Goal: Task Accomplishment & Management: Manage account settings

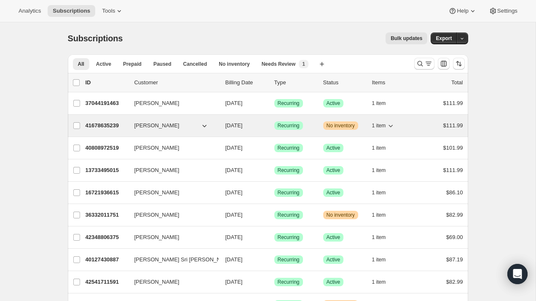
click at [112, 125] on span "41678635239" at bounding box center [102, 125] width 34 height 6
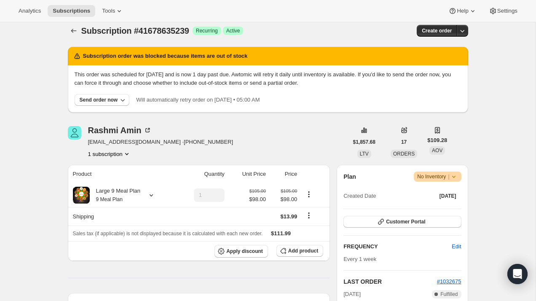
scroll to position [10, 0]
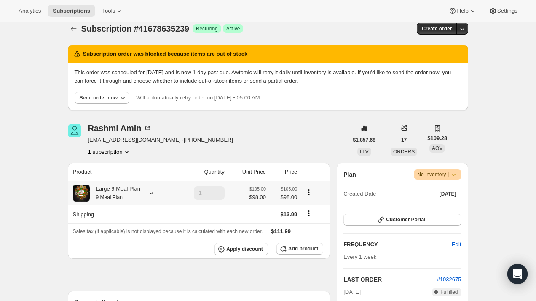
click at [143, 195] on div "Large 9 Meal Plan 9 Meal Plan" at bounding box center [123, 192] width 100 height 17
click at [150, 192] on icon at bounding box center [151, 193] width 8 height 8
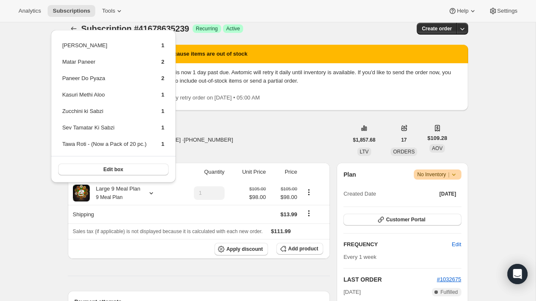
click at [248, 141] on div "[PERSON_NAME] [EMAIL_ADDRESS][DOMAIN_NAME] · [PHONE_NUMBER] 1 subscription" at bounding box center [208, 140] width 280 height 32
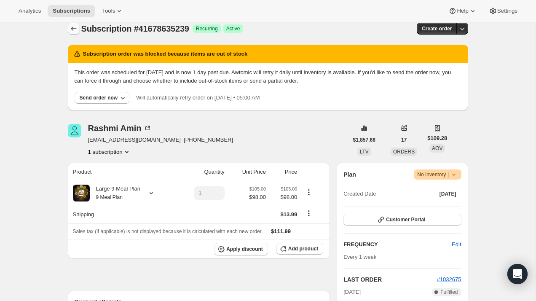
click at [77, 31] on icon "Subscriptions" at bounding box center [73, 28] width 8 height 8
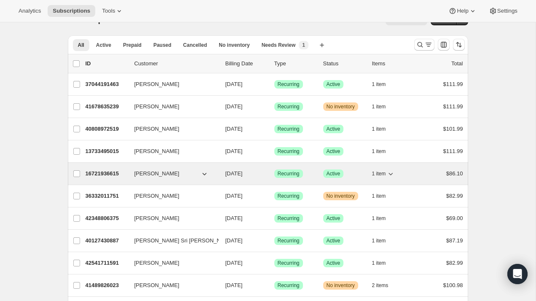
scroll to position [24, 0]
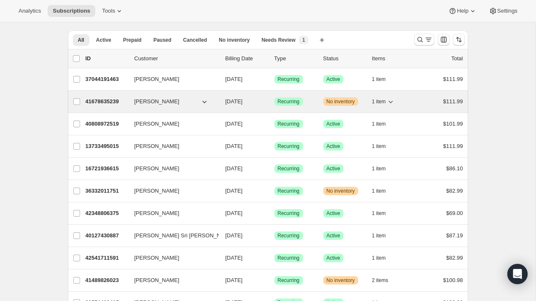
click at [120, 105] on p "41678635239" at bounding box center [106, 101] width 42 height 8
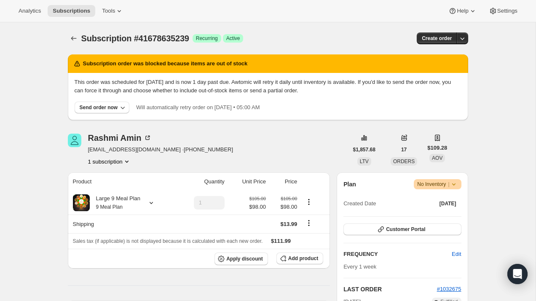
drag, startPoint x: 120, startPoint y: 126, endPoint x: 188, endPoint y: 139, distance: 69.0
click at [452, 185] on icon at bounding box center [453, 184] width 8 height 8
click at [331, 147] on div "[PERSON_NAME] [EMAIL_ADDRESS][DOMAIN_NAME] · [PHONE_NUMBER] 1 subscription" at bounding box center [208, 149] width 280 height 32
click at [75, 43] on button "Subscriptions" at bounding box center [74, 38] width 12 height 12
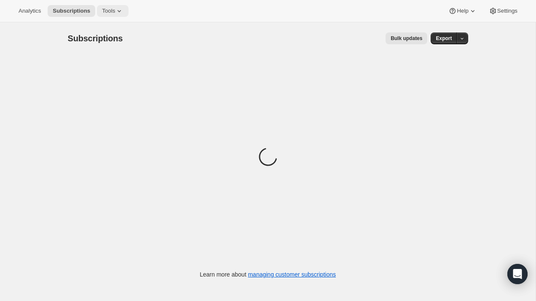
click at [119, 12] on icon at bounding box center [119, 11] width 8 height 8
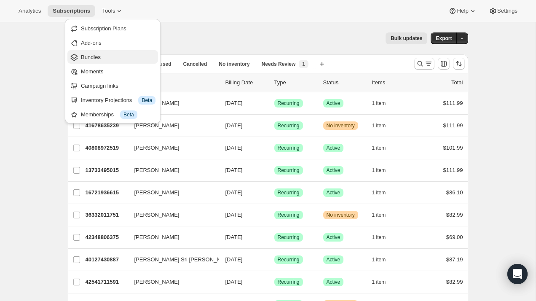
click at [104, 56] on span "Bundles" at bounding box center [118, 57] width 75 height 8
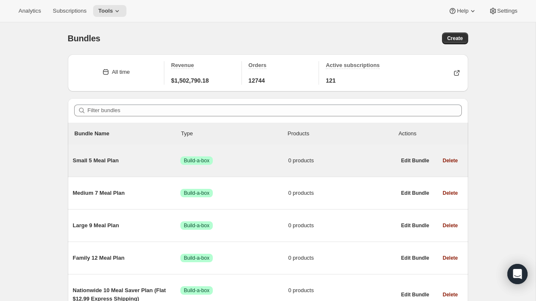
click at [110, 162] on span "Small 5 Meal Plan" at bounding box center [127, 160] width 108 height 8
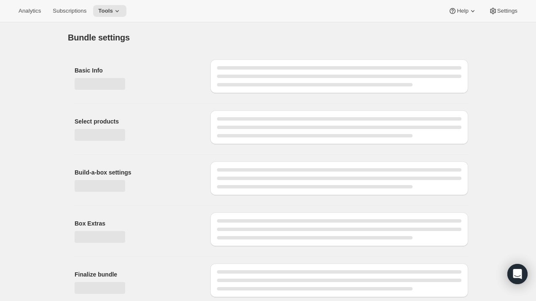
type input "Small 5 Meal Plan"
radio input "true"
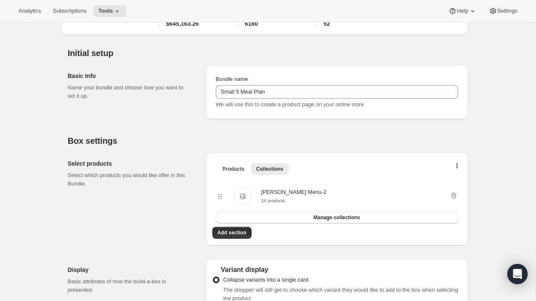
scroll to position [80, 0]
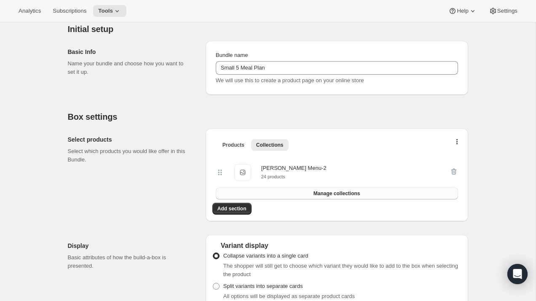
click at [336, 195] on span "Manage collections" at bounding box center [336, 193] width 47 height 7
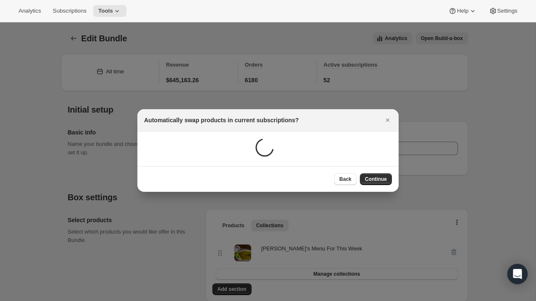
scroll to position [137, 0]
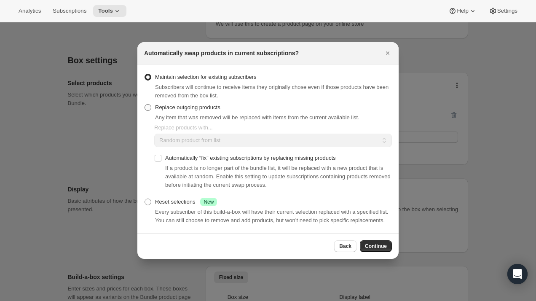
click at [149, 104] on span ":r16i:" at bounding box center [147, 107] width 7 height 7
click at [145, 104] on input "Replace outgoing products" at bounding box center [144, 104] width 0 height 0
radio input "true"
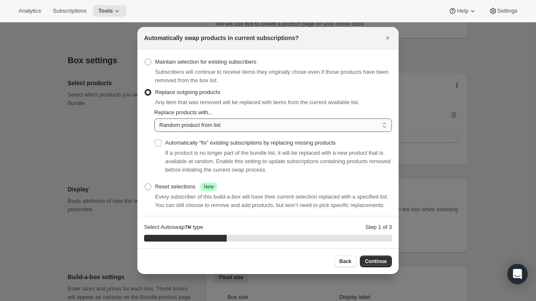
click at [176, 128] on select "Random product from list Based on position within collection Matching product t…" at bounding box center [272, 124] width 237 height 13
select select "selection"
click at [154, 118] on select "Random product from list Based on position within collection Matching product t…" at bounding box center [272, 124] width 237 height 13
click at [158, 142] on input "Automatically “fix” existing subscriptions by replacing missing products" at bounding box center [158, 142] width 7 height 7
checkbox input "true"
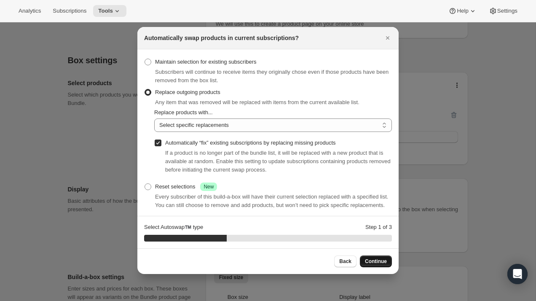
click at [376, 261] on span "Continue" at bounding box center [376, 261] width 22 height 7
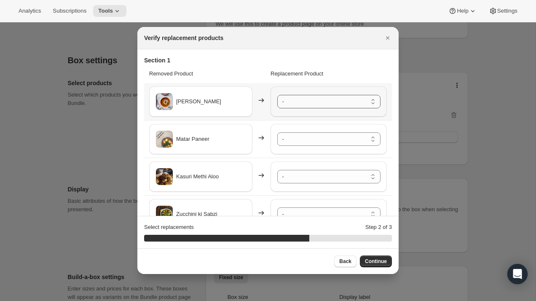
click at [325, 97] on select "- Punjabi Kala Chana - Default Title Palak Paneer - Default Title Lauki ki Subz…" at bounding box center [328, 101] width 103 height 13
click at [321, 140] on select "- Punjabi Kala Chana - Default Title Palak Paneer - Default Title Lauki ki Subz…" at bounding box center [328, 138] width 103 height 13
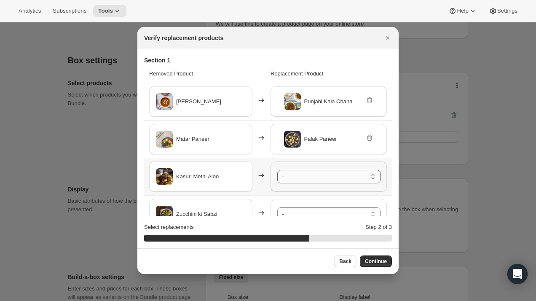
click at [320, 177] on select "- Punjabi Kala Chana - Default Title Palak Paneer - Default Title Lauki ki Subz…" at bounding box center [328, 176] width 103 height 13
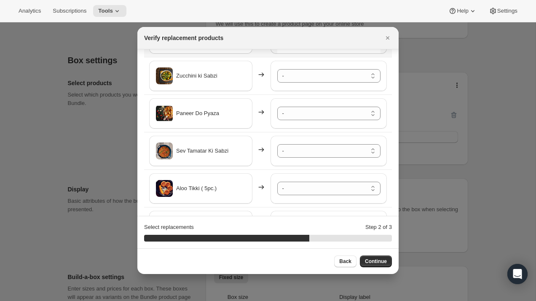
scroll to position [142, 0]
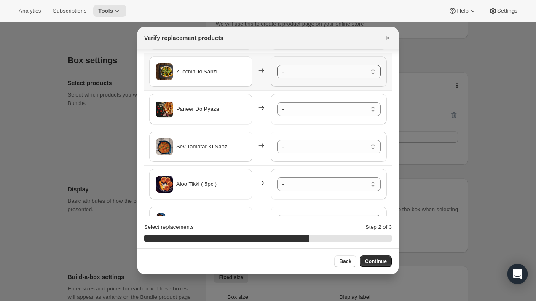
click at [324, 76] on select "- Punjabi Kala Chana - Default Title Palak Paneer - Default Title Lauki ki Subz…" at bounding box center [328, 71] width 103 height 13
click at [323, 115] on select "- Punjabi Kala Chana - Default Title Palak Paneer - Default Title Lauki ki Subz…" at bounding box center [328, 108] width 103 height 13
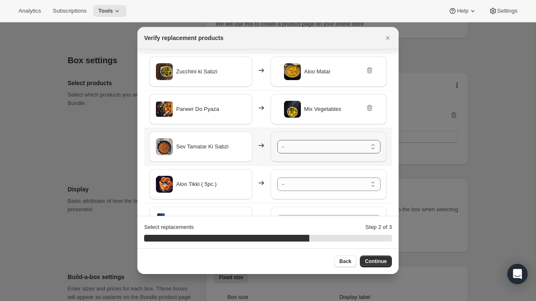
click at [319, 147] on select "- Punjabi Kala Chana - Default Title Palak Paneer - Default Title Lauki ki Subz…" at bounding box center [328, 146] width 103 height 13
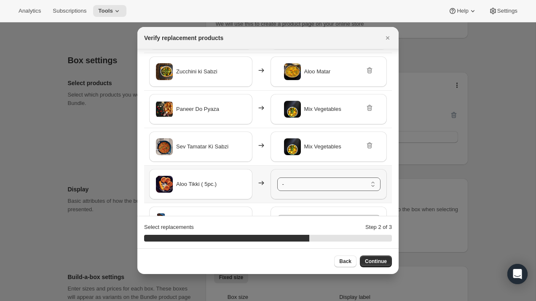
click at [317, 183] on select "- Punjabi Kala Chana - Default Title Palak Paneer - Default Title Lauki ki Subz…" at bounding box center [328, 183] width 103 height 13
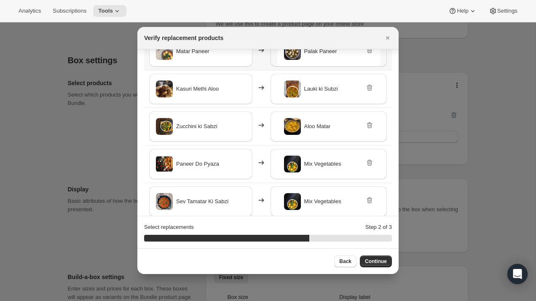
scroll to position [93, 0]
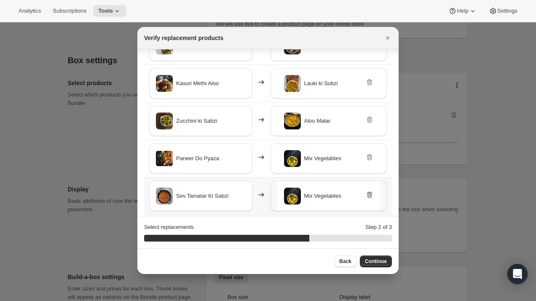
click at [367, 195] on icon ":r16i:" at bounding box center [368, 195] width 5 height 6
click at [341, 195] on select "- Punjabi Kala Chana - Default Title Palak Paneer - Default Title Lauki ki Subz…" at bounding box center [328, 195] width 103 height 13
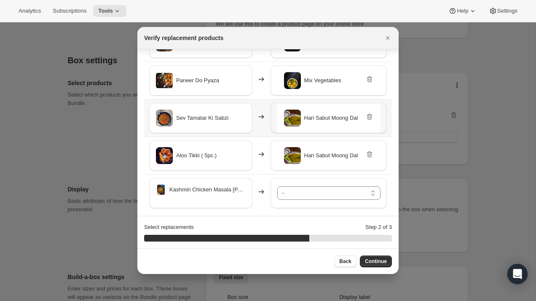
scroll to position [171, 0]
click at [370, 155] on icon ":r16i:" at bounding box center [369, 154] width 1 height 3
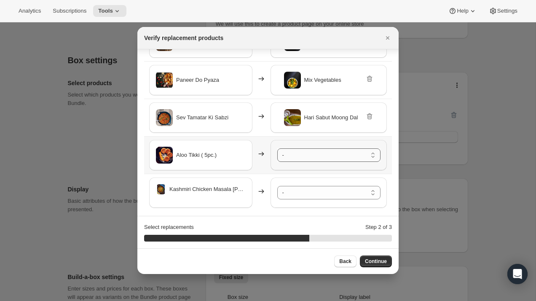
click at [369, 155] on select "- Punjabi Kala Chana - Default Title Palak Paneer - Default Title Lauki ki Subz…" at bounding box center [328, 154] width 103 height 13
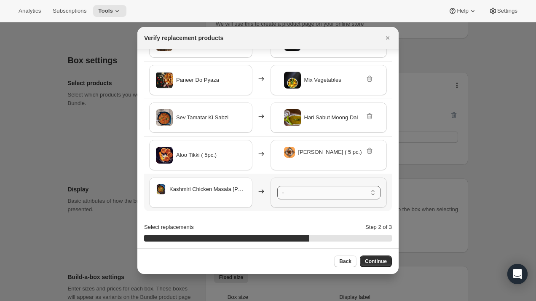
click at [337, 193] on select "- Punjabi Kala Chana - Default Title Palak Paneer - Default Title Lauki ki Subz…" at bounding box center [328, 192] width 103 height 13
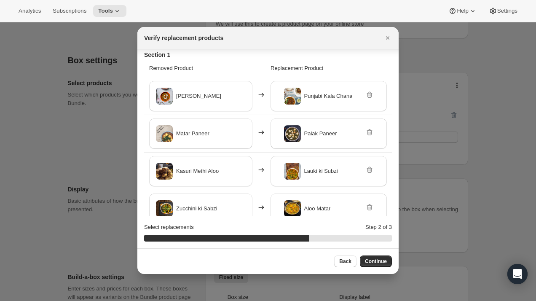
scroll to position [0, 0]
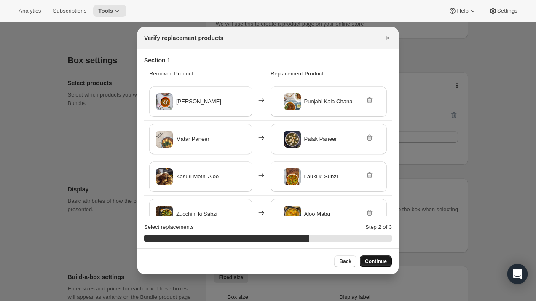
click at [375, 263] on span "Continue" at bounding box center [376, 261] width 22 height 7
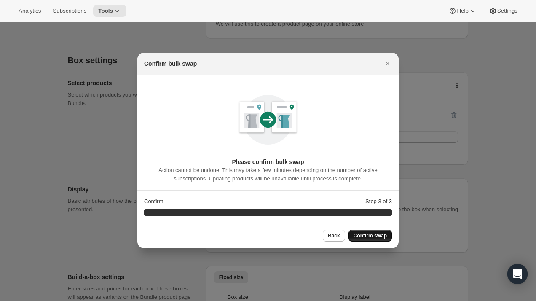
click at [374, 238] on span "Confirm swap" at bounding box center [369, 235] width 33 height 7
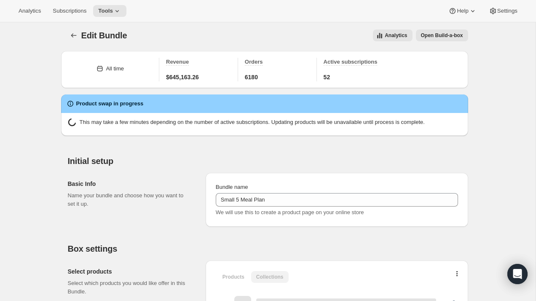
scroll to position [137, 0]
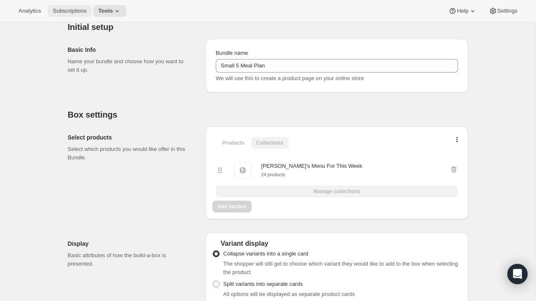
click at [72, 15] on button "Subscriptions" at bounding box center [70, 11] width 44 height 12
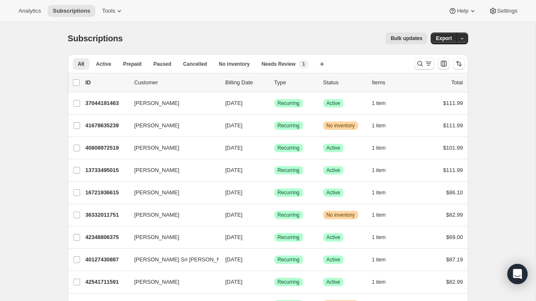
click at [405, 41] on span "Bulk updates" at bounding box center [406, 38] width 32 height 7
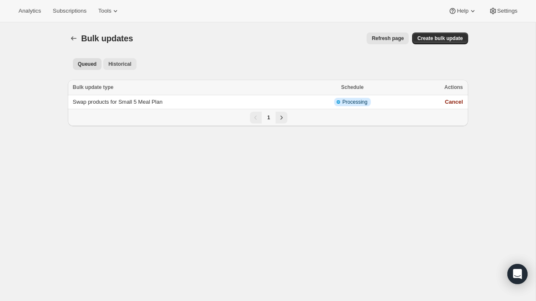
click at [117, 67] on span "Historical" at bounding box center [119, 64] width 23 height 7
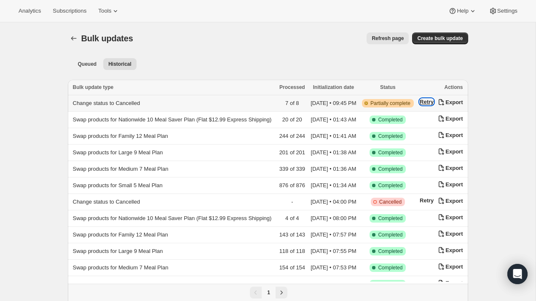
click at [433, 104] on button "Retry" at bounding box center [426, 102] width 14 height 6
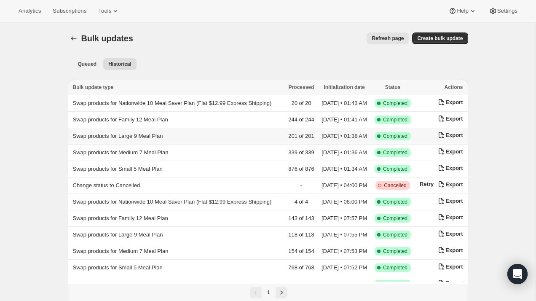
scroll to position [0, 13]
click at [91, 65] on span "Queued" at bounding box center [87, 64] width 19 height 7
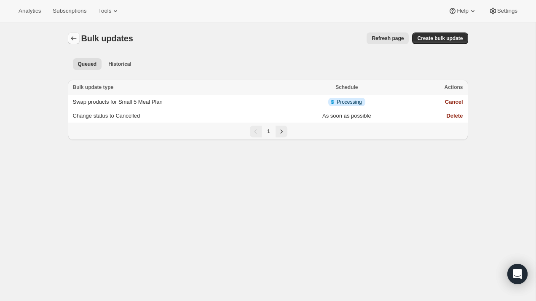
click at [74, 35] on icon "Bulk updates" at bounding box center [73, 38] width 8 height 8
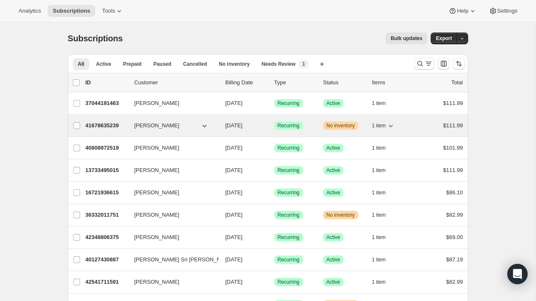
click at [112, 124] on span "41678635239" at bounding box center [102, 125] width 34 height 6
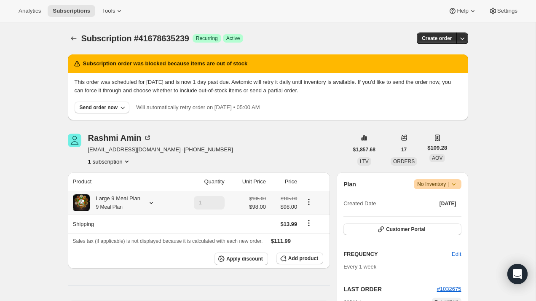
click at [140, 202] on div "Large 9 Meal Plan 9 Meal Plan" at bounding box center [115, 202] width 51 height 17
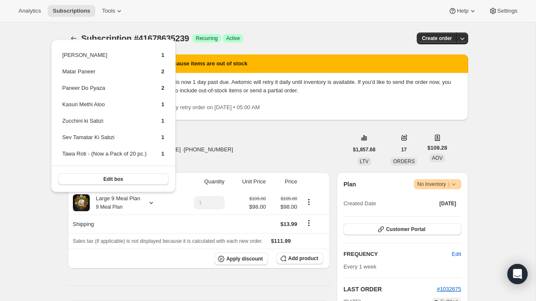
click at [447, 184] on span "No Inventory |" at bounding box center [437, 184] width 40 height 8
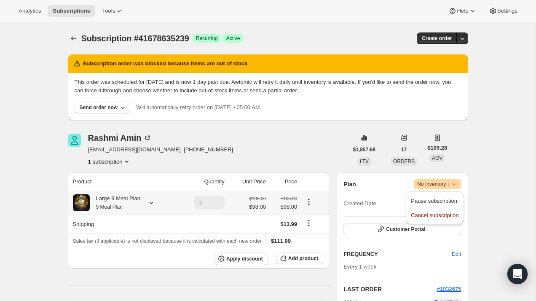
click at [145, 204] on div at bounding box center [150, 202] width 12 height 8
click at [119, 200] on div "Large 9 Meal Plan 9 Meal Plan" at bounding box center [115, 202] width 51 height 17
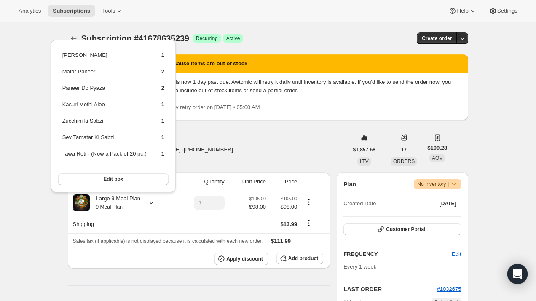
click at [261, 148] on div "[PERSON_NAME] [EMAIL_ADDRESS][DOMAIN_NAME] · [PHONE_NUMBER] 1 subscription" at bounding box center [208, 149] width 280 height 32
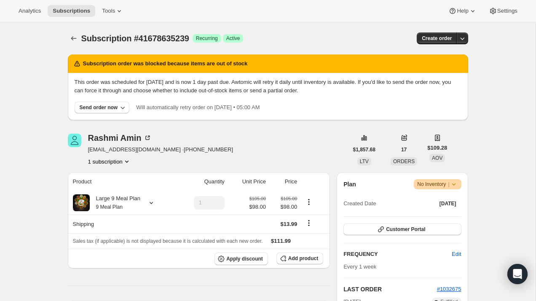
click at [261, 148] on div "[PERSON_NAME] [EMAIL_ADDRESS][DOMAIN_NAME] · [PHONE_NUMBER] 1 subscription" at bounding box center [208, 149] width 280 height 32
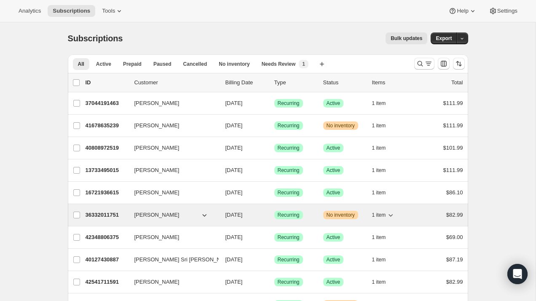
click at [108, 220] on div "36332011751 [PERSON_NAME] [DATE] Success Recurring Warning No inventory 1 item …" at bounding box center [273, 215] width 377 height 12
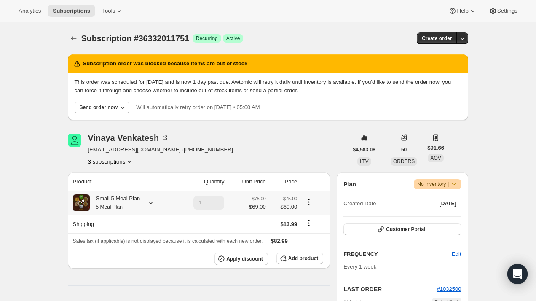
click at [128, 208] on div "Small 5 Meal Plan 5 Meal Plan" at bounding box center [115, 202] width 51 height 17
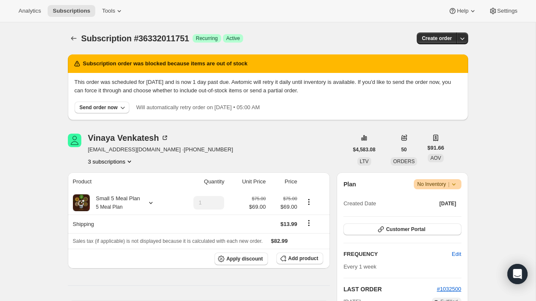
click at [438, 184] on span "No Inventory |" at bounding box center [437, 184] width 40 height 8
click at [442, 202] on span "Pause subscription" at bounding box center [433, 200] width 46 height 6
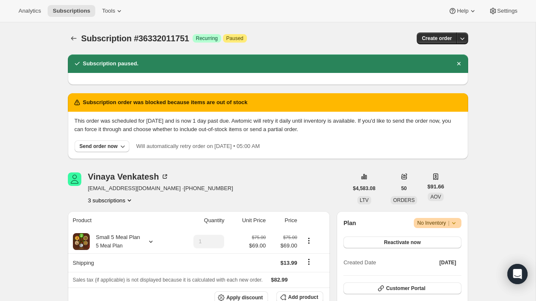
click at [449, 221] on icon at bounding box center [453, 223] width 8 height 8
click at [442, 242] on button "Reactivate now" at bounding box center [401, 242] width 117 height 12
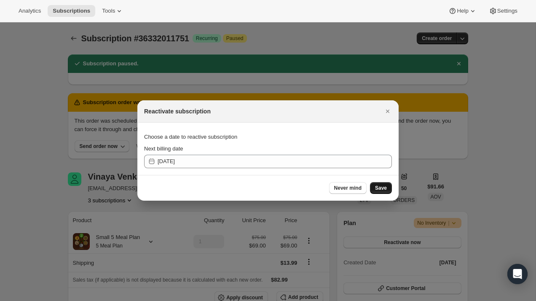
click at [379, 188] on span "Save" at bounding box center [381, 187] width 12 height 7
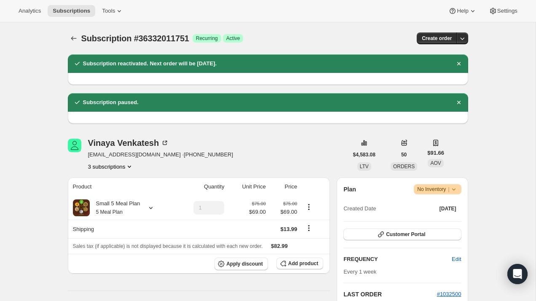
click at [459, 189] on span "Warning No Inventory |" at bounding box center [436, 189] width 47 height 10
click at [77, 15] on button "Subscriptions" at bounding box center [72, 11] width 48 height 12
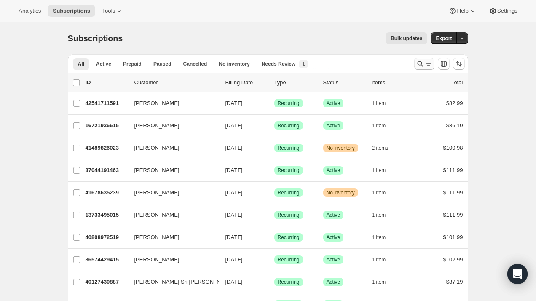
click at [416, 65] on icon "Search and filter results" at bounding box center [420, 63] width 8 height 8
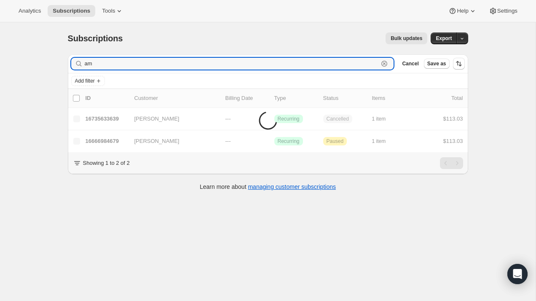
type input "a"
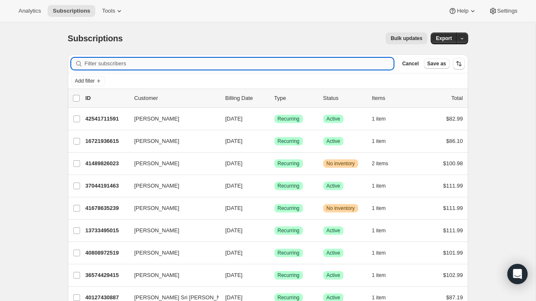
click at [147, 63] on input "Filter subscribers" at bounding box center [239, 64] width 309 height 12
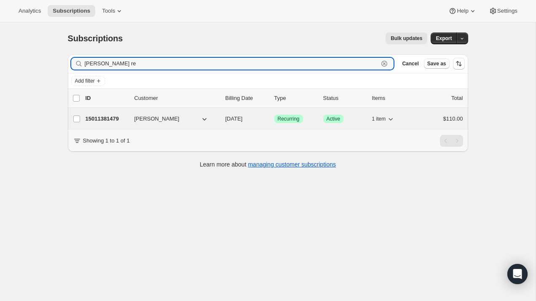
type input "[PERSON_NAME] re"
click at [116, 119] on span "15011381479" at bounding box center [102, 118] width 34 height 6
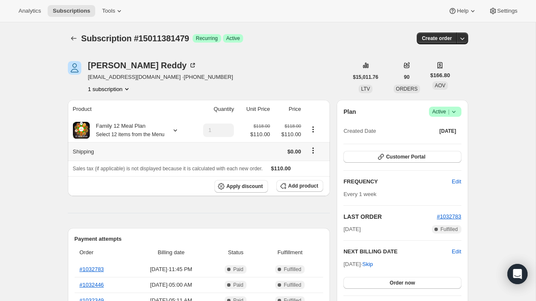
click at [313, 155] on icon "Shipping actions" at bounding box center [313, 150] width 8 height 8
click at [313, 173] on span "Edit shipping rate" at bounding box center [312, 175] width 42 height 6
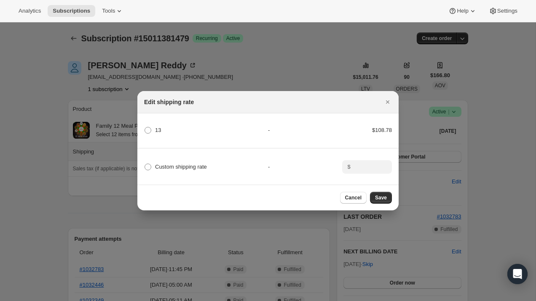
click at [202, 213] on div at bounding box center [268, 150] width 536 height 301
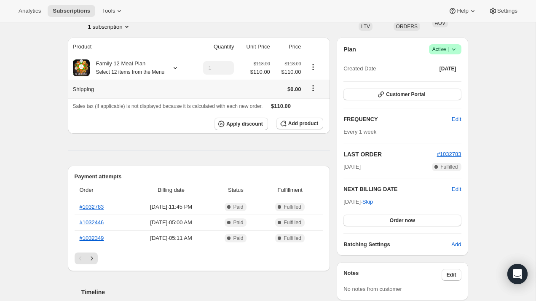
scroll to position [66, 0]
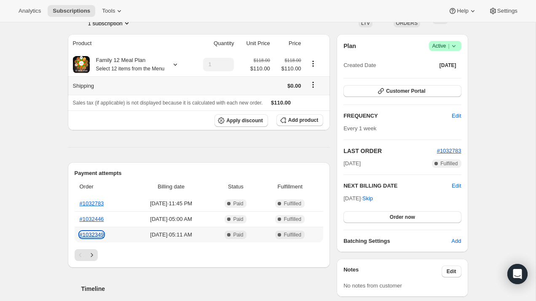
click at [91, 237] on link "#1032349" at bounding box center [92, 234] width 24 height 6
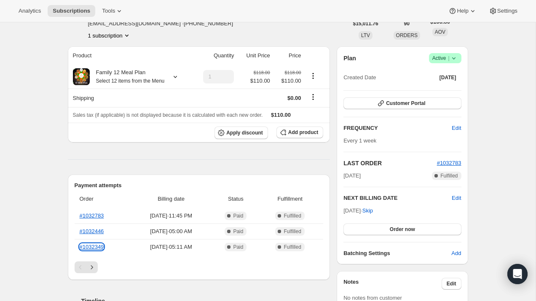
scroll to position [53, 0]
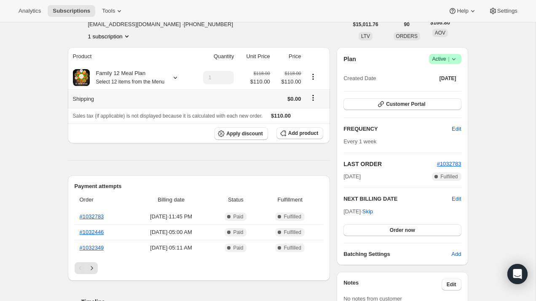
click at [313, 102] on icon "Shipping actions" at bounding box center [313, 97] width 8 height 8
click at [314, 124] on span "Edit shipping rate" at bounding box center [312, 123] width 42 height 6
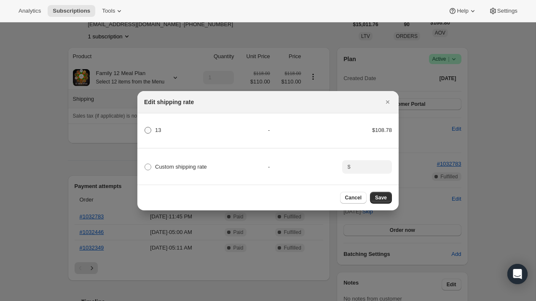
click at [153, 131] on label "13" at bounding box center [152, 130] width 17 height 12
click at [145, 127] on input "13" at bounding box center [144, 127] width 0 height 0
radio input "true"
click at [383, 200] on span "Save" at bounding box center [381, 197] width 12 height 7
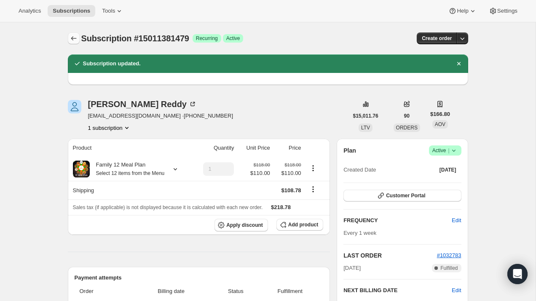
click at [71, 41] on icon "Subscriptions" at bounding box center [73, 38] width 8 height 8
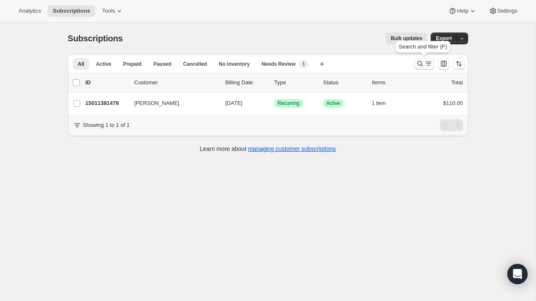
click at [421, 68] on button "Search and filter results" at bounding box center [424, 64] width 20 height 12
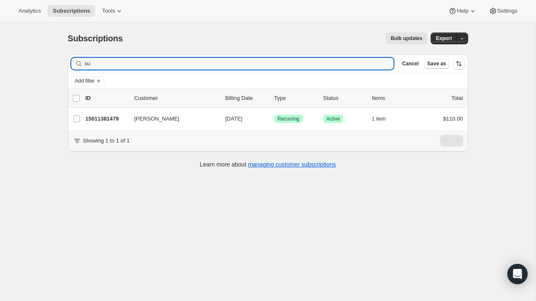
type input "s"
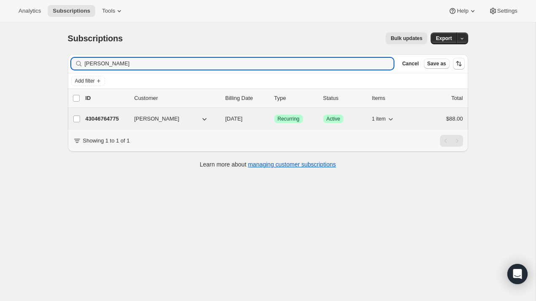
type input "[PERSON_NAME]"
click at [105, 121] on span "43046764775" at bounding box center [102, 118] width 34 height 6
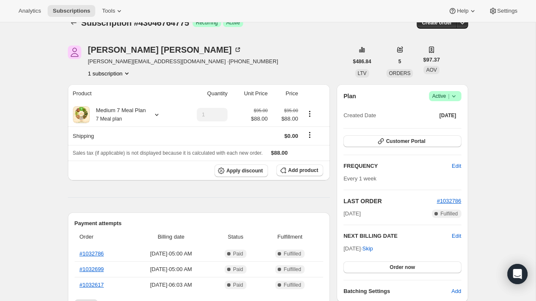
scroll to position [17, 0]
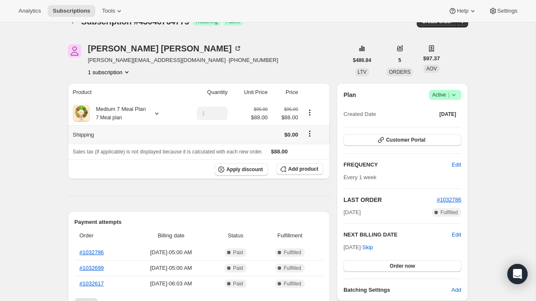
click at [309, 134] on icon "Shipping actions" at bounding box center [309, 133] width 8 height 8
click at [308, 151] on span "Edit shipping rate" at bounding box center [309, 150] width 42 height 6
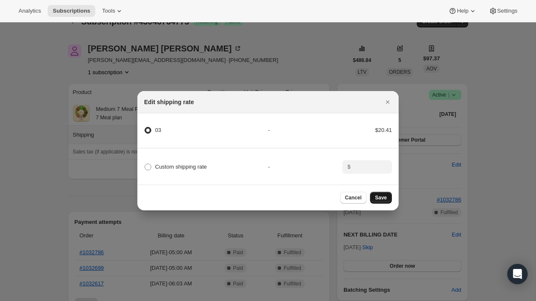
click at [380, 198] on span "Save" at bounding box center [381, 197] width 12 height 7
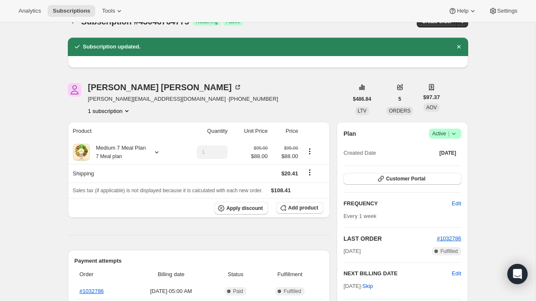
click at [380, 198] on div "Plan Success Active | Created Date [DATE] Customer Portal FREQUENCY Edit Every …" at bounding box center [401, 230] width 117 height 204
click at [76, 12] on span "Subscriptions" at bounding box center [71, 11] width 37 height 7
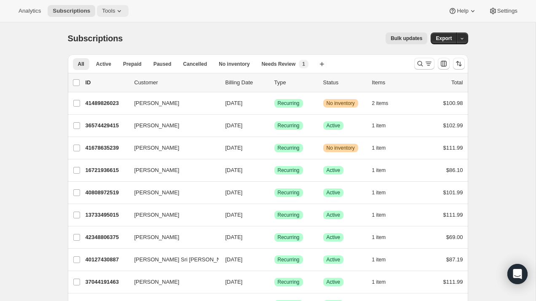
click at [113, 16] on button "Tools" at bounding box center [113, 11] width 32 height 12
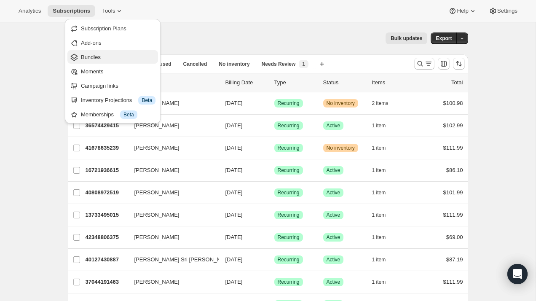
click at [106, 59] on span "Bundles" at bounding box center [118, 57] width 75 height 8
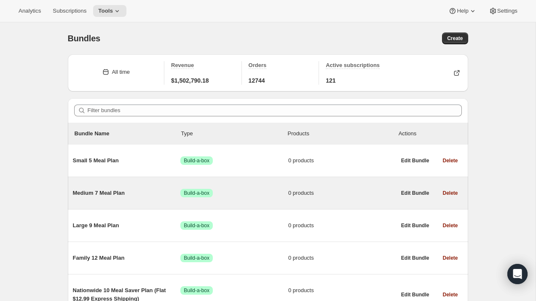
click at [106, 190] on span "Medium 7 Meal Plan" at bounding box center [127, 193] width 108 height 8
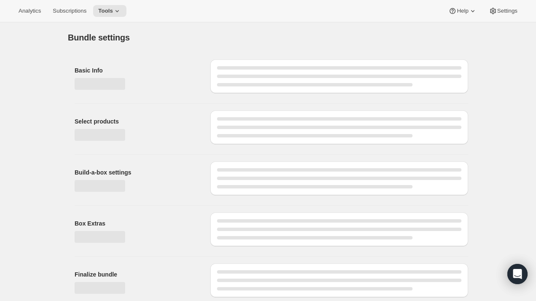
type input "Medium 7 Meal Plan"
radio input "true"
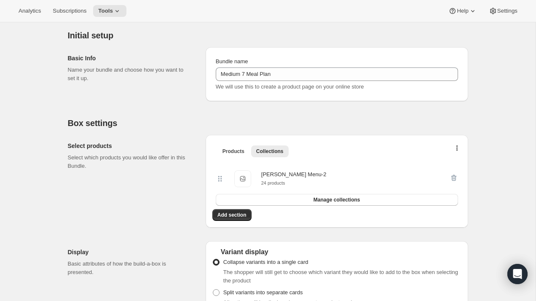
scroll to position [77, 0]
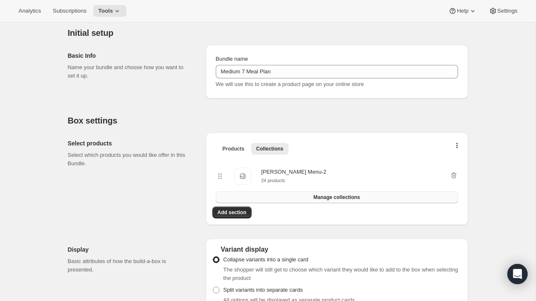
click at [325, 200] on span "Manage collections" at bounding box center [336, 197] width 47 height 7
click at [338, 199] on span "Manage collections" at bounding box center [336, 197] width 47 height 7
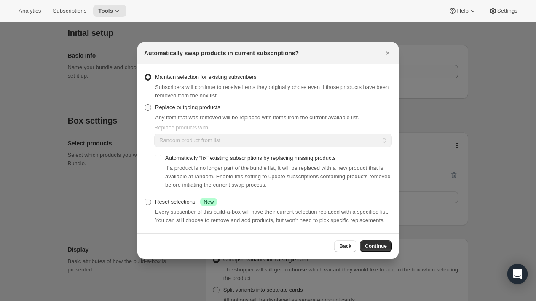
click at [145, 104] on span ":r2li:" at bounding box center [147, 107] width 7 height 7
click at [145, 104] on input "Replace outgoing products" at bounding box center [144, 104] width 0 height 0
radio input "true"
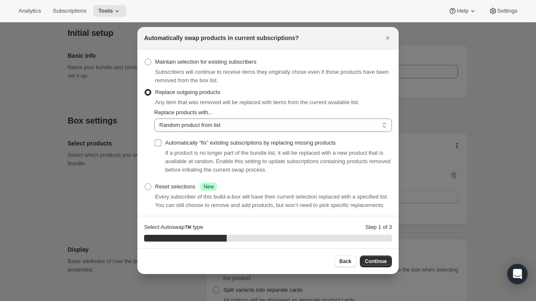
click at [155, 142] on input "Automatically “fix” existing subscriptions by replacing missing products" at bounding box center [158, 142] width 7 height 7
checkbox input "true"
click at [195, 125] on select "Random product from list Based on position within collection Matching product t…" at bounding box center [272, 124] width 237 height 13
select select "selection"
click at [154, 118] on select "Random product from list Based on position within collection Matching product t…" at bounding box center [272, 124] width 237 height 13
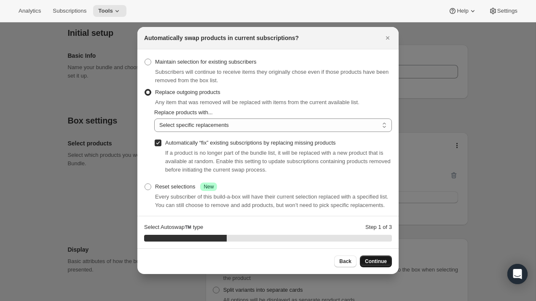
click at [381, 264] on span "Continue" at bounding box center [376, 261] width 22 height 7
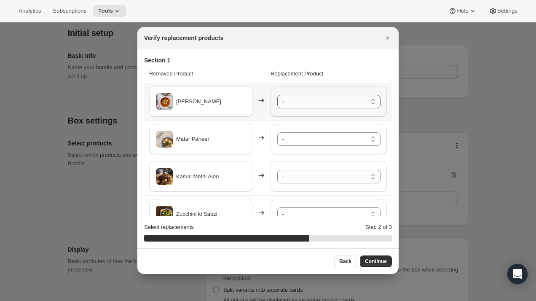
click at [324, 100] on select "- Punjabi Kala Chana - Default Title Palak Paneer - Default Title Lauki ki Subz…" at bounding box center [328, 101] width 103 height 13
click at [310, 141] on select "- Punjabi Kala Chana - Default Title Palak Paneer - Default Title Lauki ki Subz…" at bounding box center [328, 138] width 103 height 13
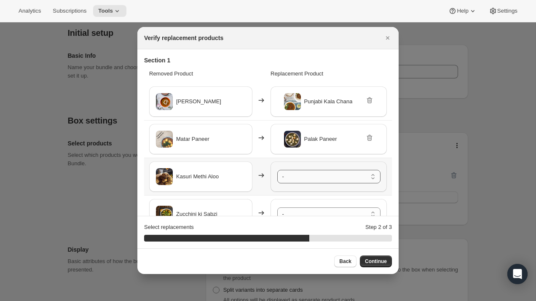
click at [302, 176] on select "- Punjabi Kala Chana - Default Title Palak Paneer - Default Title Lauki ki Subz…" at bounding box center [328, 176] width 103 height 13
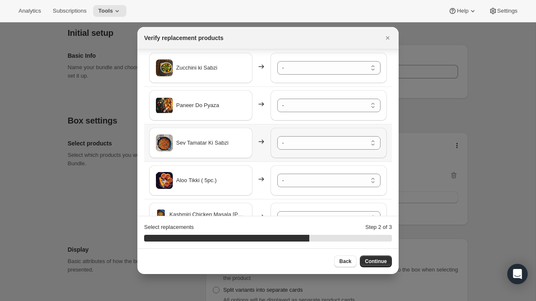
scroll to position [149, 0]
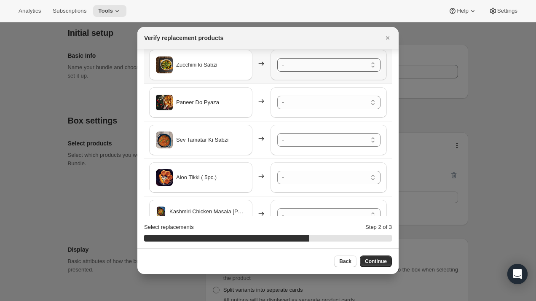
click at [322, 65] on select "- Punjabi Kala Chana - Default Title Palak Paneer - Default Title Lauki ki Subz…" at bounding box center [328, 64] width 103 height 13
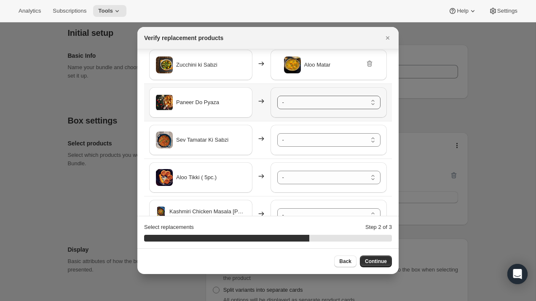
click at [315, 102] on select "- Punjabi Kala Chana - Default Title Palak Paneer - Default Title Lauki ki Subz…" at bounding box center [328, 102] width 103 height 13
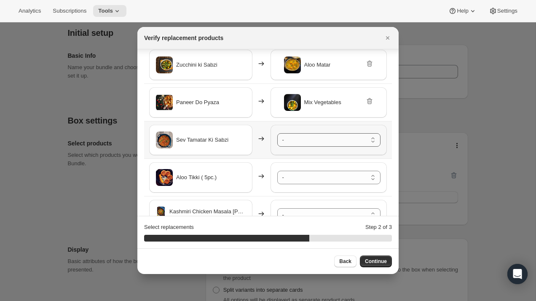
click at [312, 140] on select "- Punjabi Kala Chana - Default Title Palak Paneer - Default Title Lauki ki Subz…" at bounding box center [328, 139] width 103 height 13
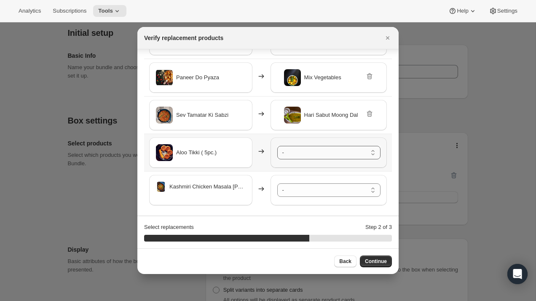
click at [293, 155] on select "- Punjabi Kala Chana - Default Title Palak Paneer - Default Title Lauki ki Subz…" at bounding box center [328, 152] width 103 height 13
click at [304, 189] on select "- Punjabi Kala Chana - Default Title Palak Paneer - Default Title Lauki ki Subz…" at bounding box center [328, 189] width 103 height 13
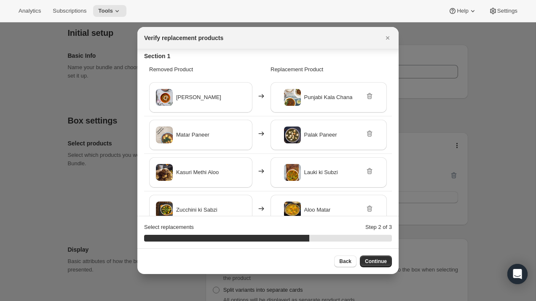
scroll to position [0, 0]
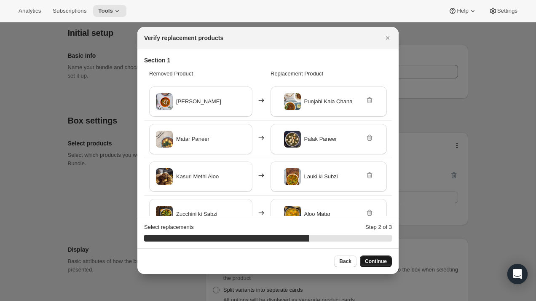
click at [373, 259] on span "Continue" at bounding box center [376, 261] width 22 height 7
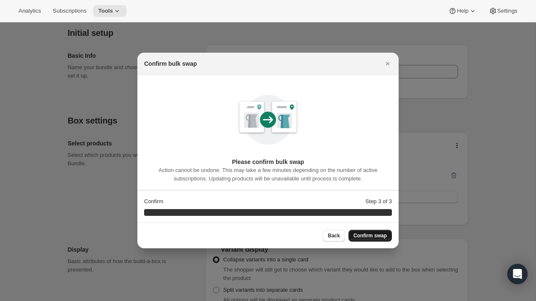
click at [373, 235] on span "Confirm swap" at bounding box center [369, 235] width 33 height 7
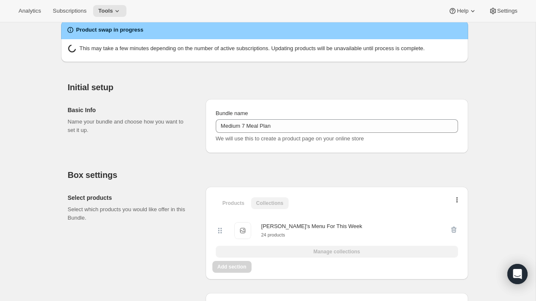
scroll to position [83, 0]
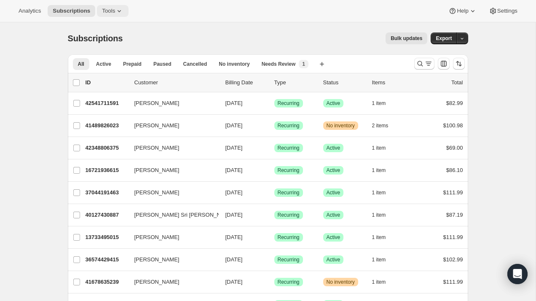
click at [120, 14] on icon at bounding box center [119, 11] width 8 height 8
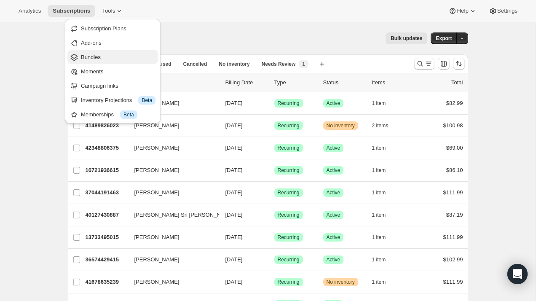
click at [107, 59] on span "Bundles" at bounding box center [118, 57] width 75 height 8
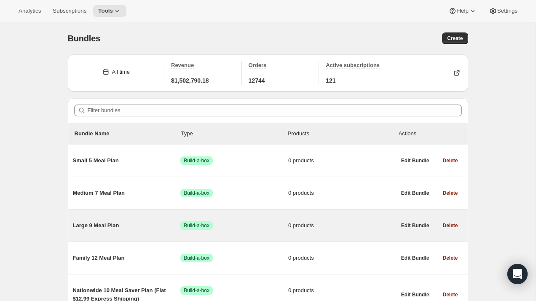
click at [93, 226] on span "Large 9 Meal Plan" at bounding box center [127, 225] width 108 height 8
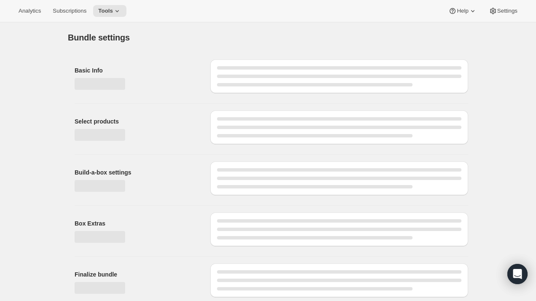
type input "Large 9 Meal Plan"
radio input "true"
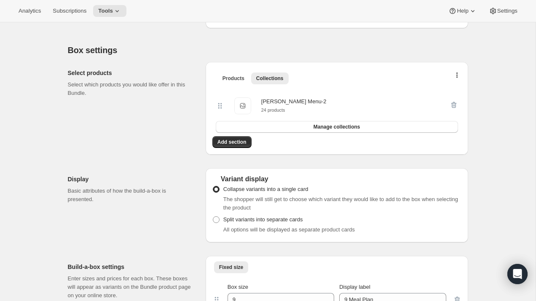
scroll to position [172, 0]
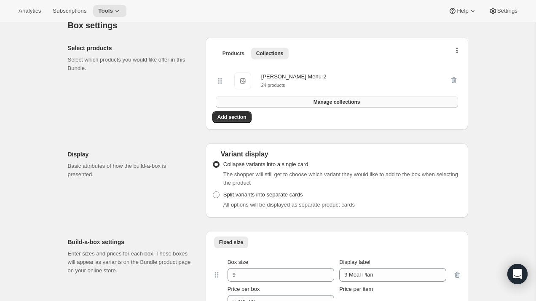
click at [348, 105] on span "Manage collections" at bounding box center [336, 102] width 47 height 7
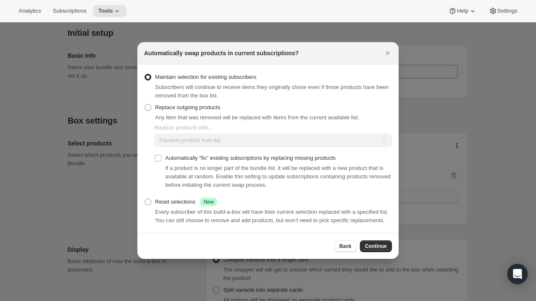
scroll to position [0, 0]
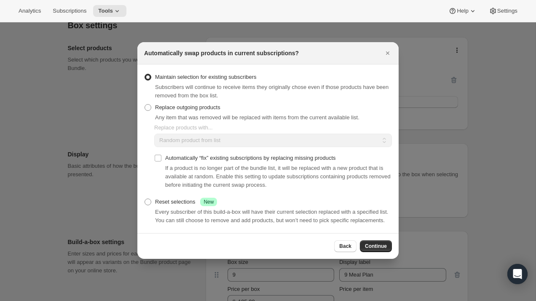
click at [219, 114] on span "Any item that was removed will be replaced with items from the current availabl…" at bounding box center [257, 117] width 204 height 6
click at [155, 105] on span "Replace outgoing products" at bounding box center [187, 107] width 65 height 6
click at [145, 104] on input "Replace outgoing products" at bounding box center [144, 104] width 0 height 0
radio input "true"
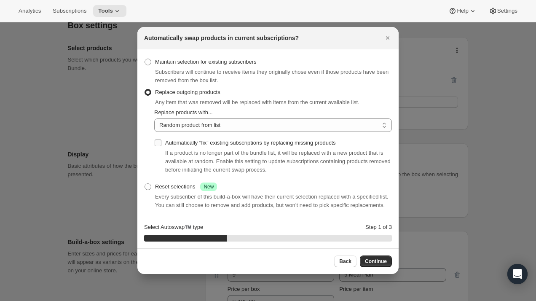
click at [157, 142] on input "Automatically “fix” existing subscriptions by replacing missing products" at bounding box center [158, 142] width 7 height 7
checkbox input "true"
click at [190, 122] on select "Random product from list Based on position within collection Matching product t…" at bounding box center [272, 124] width 237 height 13
select select "selection"
click at [154, 118] on select "Random product from list Based on position within collection Matching product t…" at bounding box center [272, 124] width 237 height 13
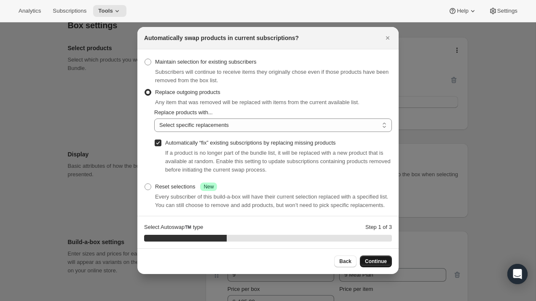
click at [373, 259] on span "Continue" at bounding box center [376, 261] width 22 height 7
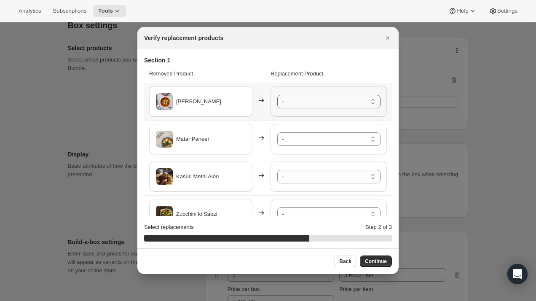
click at [322, 104] on select "- Punjabi Kala Chana - Default Title Palak Paneer - Default Title Lauki ki Subz…" at bounding box center [328, 101] width 103 height 13
click at [318, 141] on select "- Punjabi Kala Chana - Default Title Palak Paneer - Default Title Lauki ki Subz…" at bounding box center [328, 138] width 103 height 13
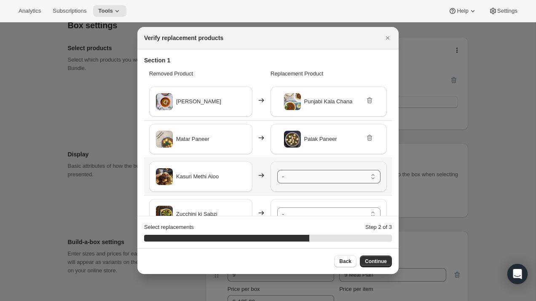
click at [311, 173] on select "- Punjabi Kala Chana - Default Title Palak Paneer - Default Title Lauki ki Subz…" at bounding box center [328, 176] width 103 height 13
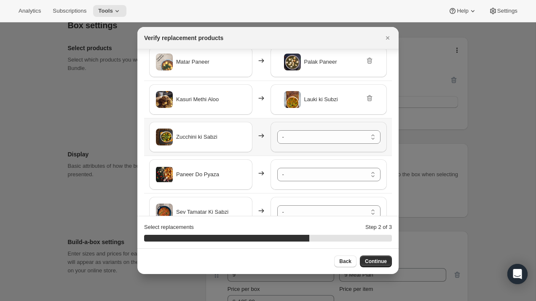
scroll to position [81, 0]
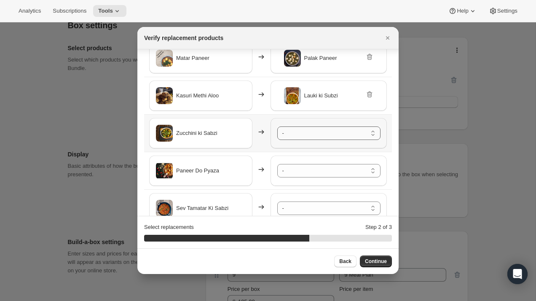
click at [307, 131] on select "- Punjabi Kala Chana - Default Title Palak Paneer - Default Title Lauki ki Subz…" at bounding box center [328, 132] width 103 height 13
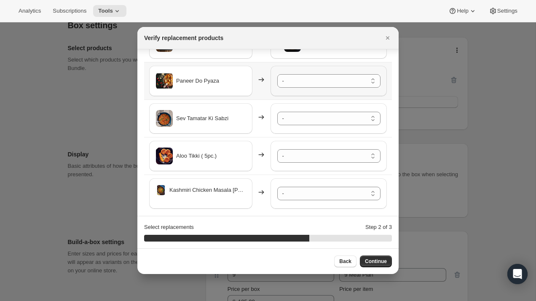
scroll to position [174, 0]
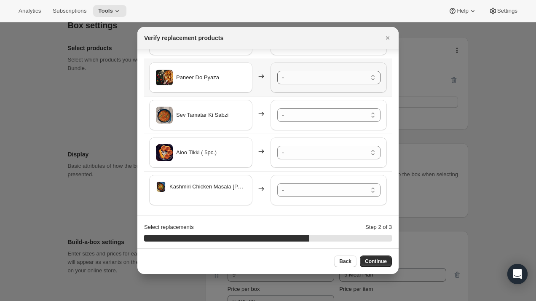
click at [307, 77] on select "- Punjabi Kala Chana - Default Title Palak Paneer - Default Title Lauki ki Subz…" at bounding box center [328, 77] width 103 height 13
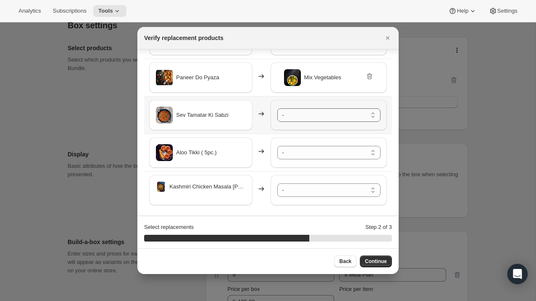
click at [310, 116] on select "- Punjabi Kala Chana - Default Title Palak Paneer - Default Title Lauki ki Subz…" at bounding box center [328, 114] width 103 height 13
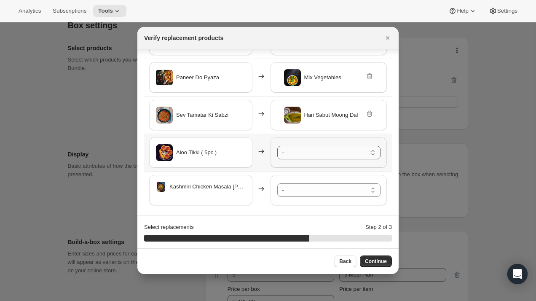
click at [315, 150] on select "- Punjabi Kala Chana - Default Title Palak Paneer - Default Title Lauki ki Subz…" at bounding box center [328, 152] width 103 height 13
click at [319, 192] on select "- Punjabi Kala Chana - Default Title Palak Paneer - Default Title Lauki ki Subz…" at bounding box center [328, 189] width 103 height 13
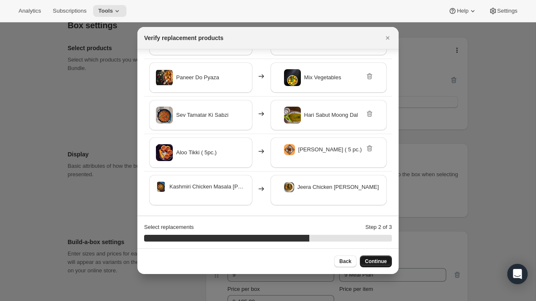
click at [377, 258] on button "Continue" at bounding box center [376, 261] width 32 height 12
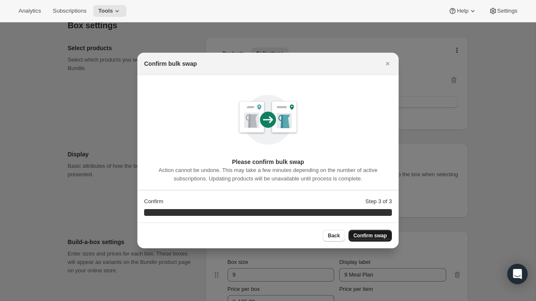
click at [370, 232] on span "Confirm swap" at bounding box center [369, 235] width 33 height 7
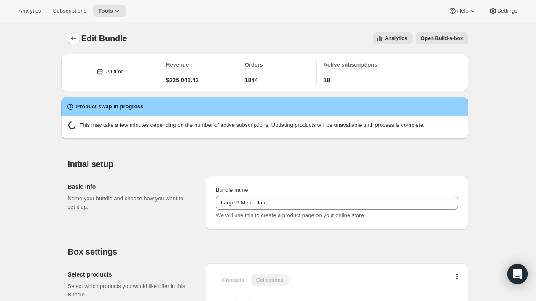
click at [72, 40] on icon "Bundles" at bounding box center [73, 38] width 5 height 4
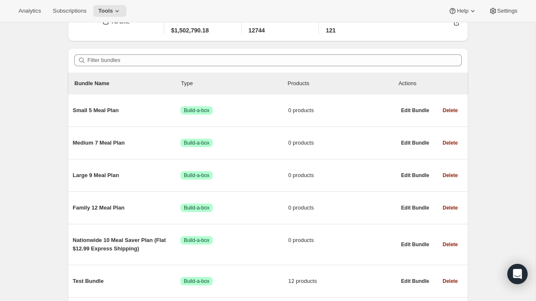
scroll to position [62, 0]
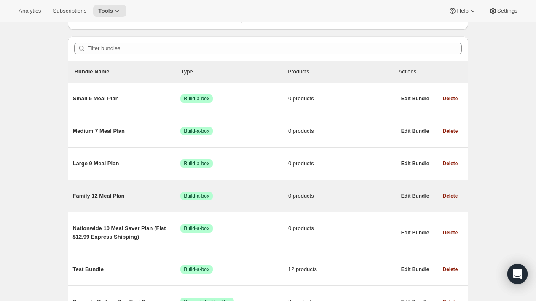
click at [112, 198] on span "Family 12 Meal Plan" at bounding box center [127, 196] width 108 height 8
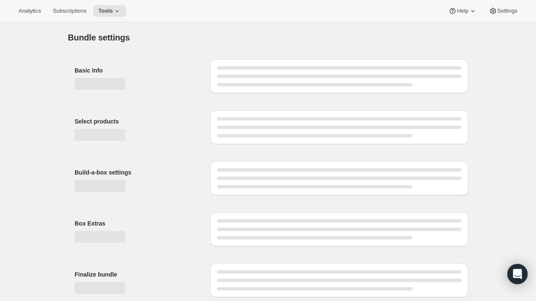
type input "Family 12 Meal Plan"
radio input "true"
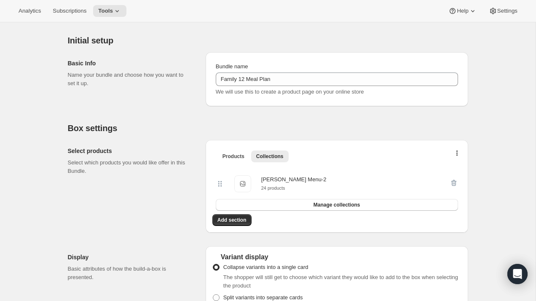
scroll to position [69, 0]
click at [326, 205] on span "Manage collections" at bounding box center [336, 204] width 47 height 7
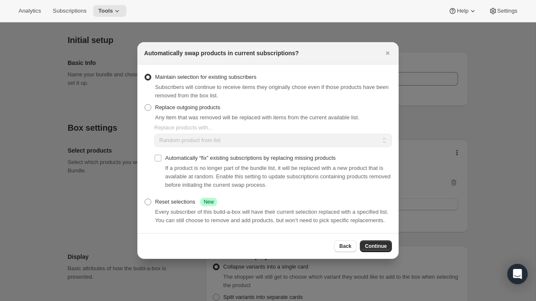
click at [244, 106] on div "Replace outgoing products Any item that was removed will be replaced with items…" at bounding box center [251, 111] width 215 height 20
click at [151, 104] on span ":r3bn:" at bounding box center [147, 107] width 7 height 7
click at [145, 104] on input "Replace outgoing products" at bounding box center [144, 104] width 0 height 0
radio input "true"
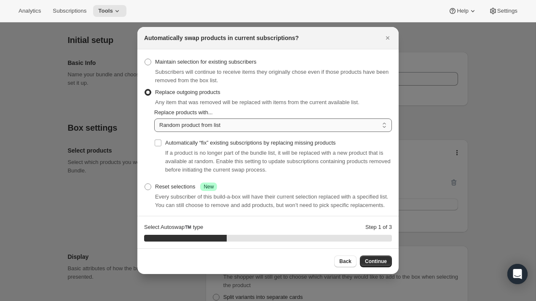
click at [191, 123] on select "Random product from list Based on position within collection Matching product t…" at bounding box center [272, 124] width 237 height 13
select select "selection"
click at [154, 118] on select "Random product from list Based on position within collection Matching product t…" at bounding box center [272, 124] width 237 height 13
click at [157, 140] on input "Automatically “fix” existing subscriptions by replacing missing products" at bounding box center [158, 142] width 7 height 7
checkbox input "true"
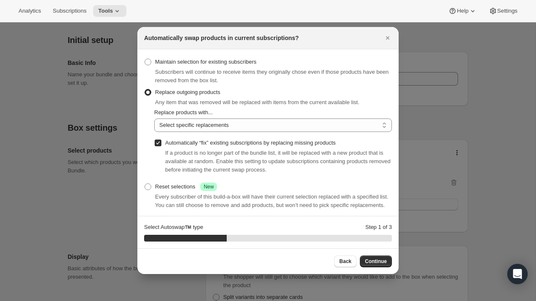
click at [285, 133] on div "Automatically “fix” existing subscriptions by replacing missing products If a p…" at bounding box center [272, 156] width 237 height 49
click at [372, 257] on button "Continue" at bounding box center [376, 261] width 32 height 12
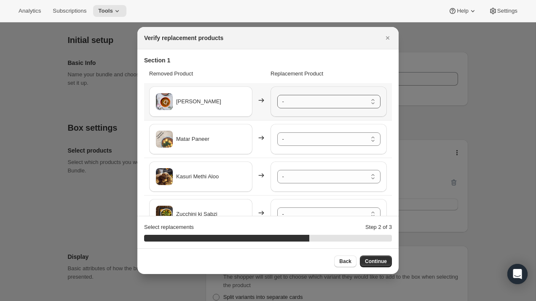
click at [313, 105] on select "- Punjabi Kala Chana - Default Title Palak Paneer - Default Title Lauki ki Subz…" at bounding box center [328, 101] width 103 height 13
click at [302, 148] on div "- Punjabi Kala Chana - Default Title Palak Paneer - Default Title Lauki ki Subz…" at bounding box center [328, 139] width 116 height 30
click at [304, 140] on select "- Punjabi Kala Chana - Default Title Palak Paneer - Default Title Lauki ki Subz…" at bounding box center [328, 138] width 103 height 13
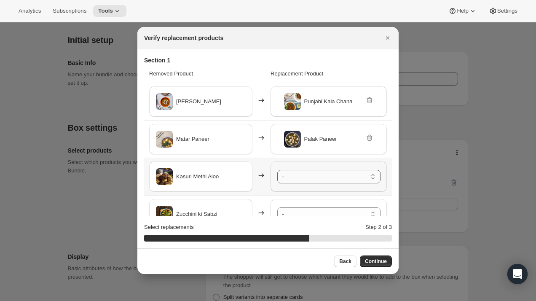
click at [309, 177] on select "- Punjabi Kala Chana - Default Title Palak Paneer - Default Title Lauki ki Subz…" at bounding box center [328, 176] width 103 height 13
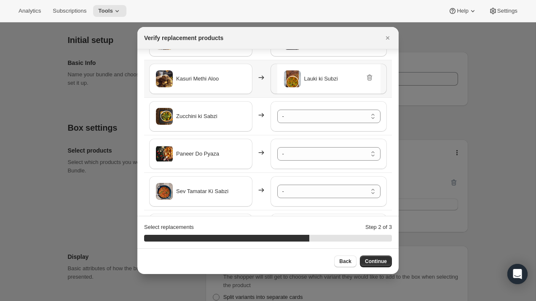
scroll to position [106, 0]
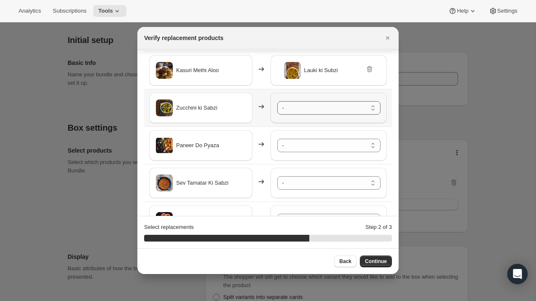
click at [299, 111] on select "- Punjabi Kala Chana - Default Title Palak Paneer - Default Title Lauki ki Subz…" at bounding box center [328, 107] width 103 height 13
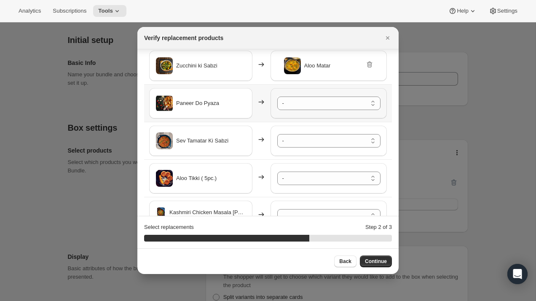
scroll to position [152, 0]
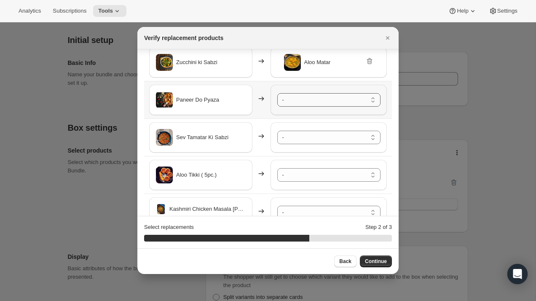
click at [302, 104] on select "- Punjabi Kala Chana - Default Title Palak Paneer - Default Title Lauki ki Subz…" at bounding box center [328, 99] width 103 height 13
click at [309, 138] on select "- Punjabi Kala Chana - Default Title Palak Paneer - Default Title Lauki ki Subz…" at bounding box center [328, 137] width 103 height 13
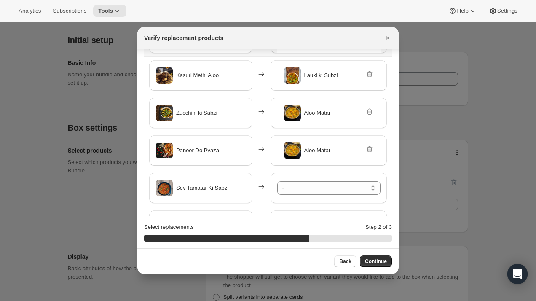
scroll to position [109, 0]
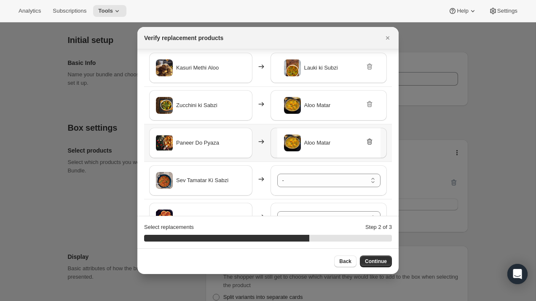
click at [369, 140] on icon ":r3bn:" at bounding box center [368, 142] width 5 height 6
click at [327, 143] on select "- Punjabi Kala Chana - Default Title Palak Paneer - Default Title Lauki ki Subz…" at bounding box center [328, 142] width 103 height 13
click at [324, 179] on select "- Punjabi Kala Chana - Default Title Palak Paneer - Default Title Lauki ki Subz…" at bounding box center [328, 179] width 103 height 13
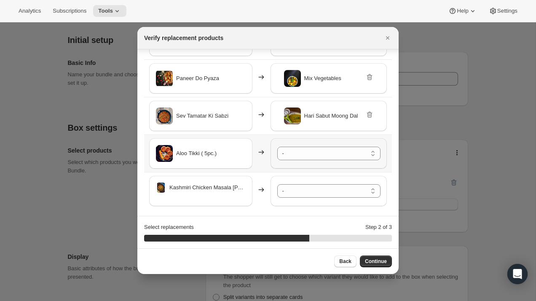
scroll to position [174, 0]
click at [305, 151] on select "- Punjabi Kala Chana - Default Title Palak Paneer - Default Title Lauki ki Subz…" at bounding box center [328, 152] width 103 height 13
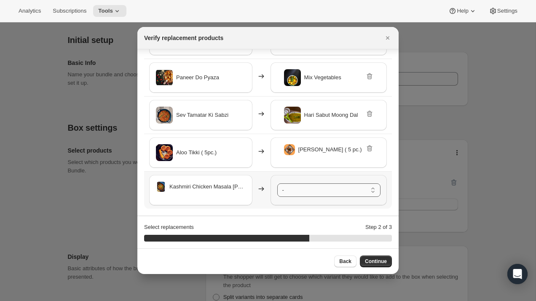
click at [302, 190] on select "- Punjabi Kala Chana - Default Title Palak Paneer - Default Title Lauki ki Subz…" at bounding box center [328, 189] width 103 height 13
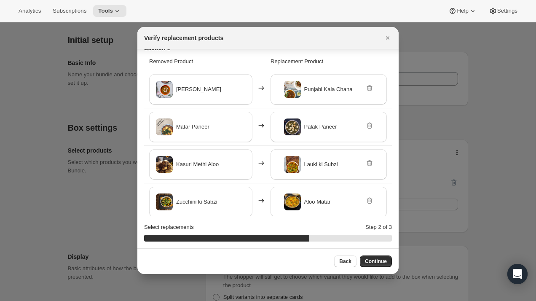
scroll to position [0, 0]
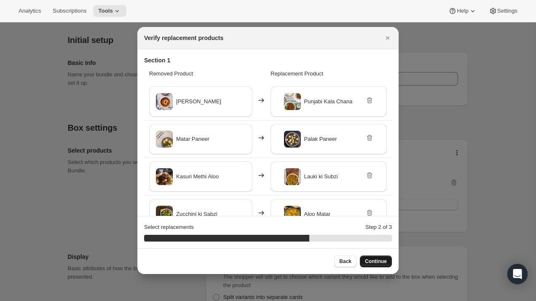
click at [368, 259] on span "Continue" at bounding box center [376, 261] width 22 height 7
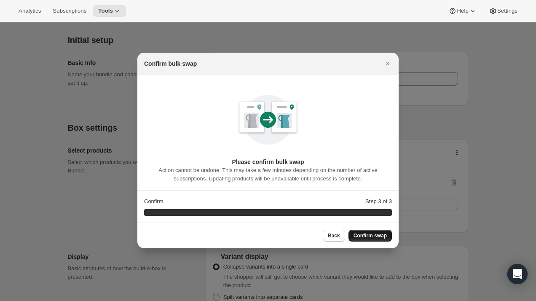
click at [371, 237] on span "Confirm swap" at bounding box center [369, 235] width 33 height 7
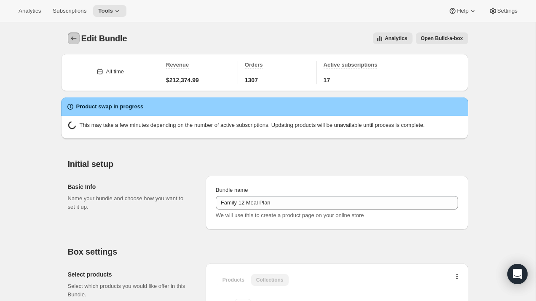
click at [75, 39] on icon "Bundles" at bounding box center [73, 38] width 8 height 8
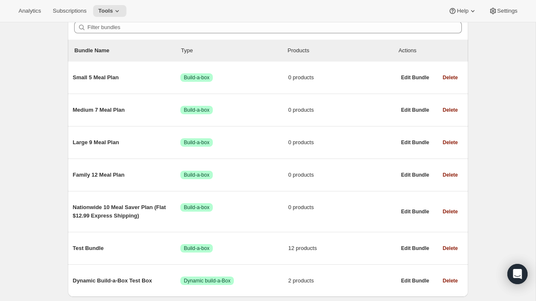
scroll to position [112, 0]
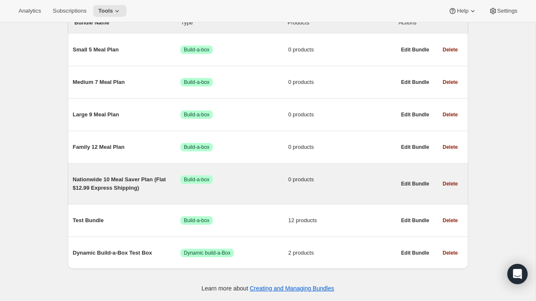
click at [123, 185] on span "Nationwide 10 Meal Saver Plan (Flat $12.99 Express Shipping)" at bounding box center [127, 183] width 108 height 17
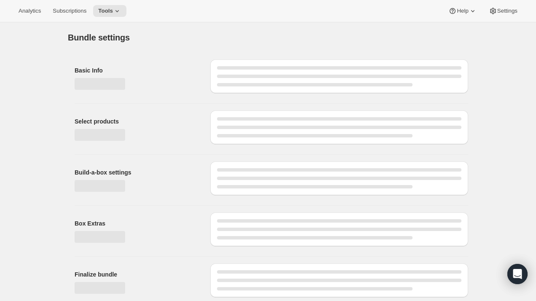
type input "Nationwide 10 Meal Saver Plan (Flat $12.99 Express Shipping)"
radio input "true"
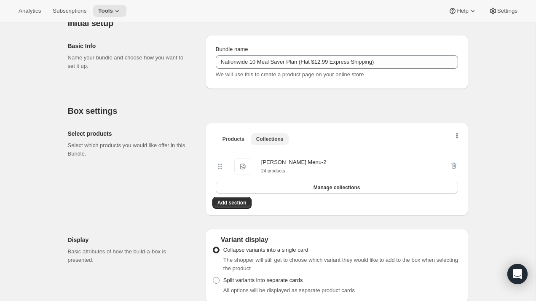
scroll to position [96, 0]
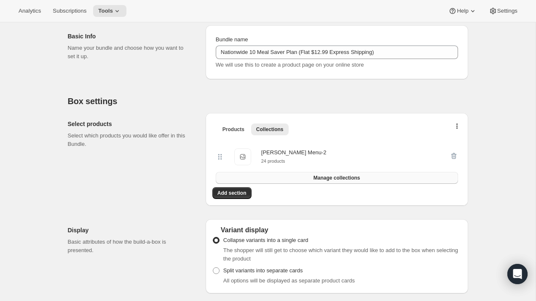
click at [346, 181] on button "Manage collections" at bounding box center [337, 178] width 242 height 12
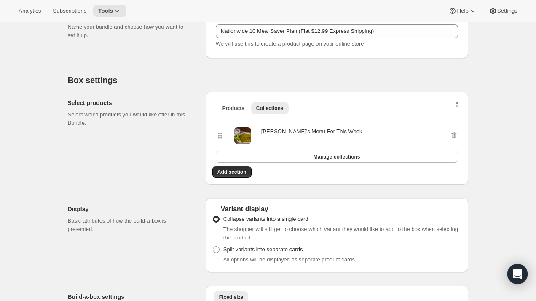
scroll to position [0, 0]
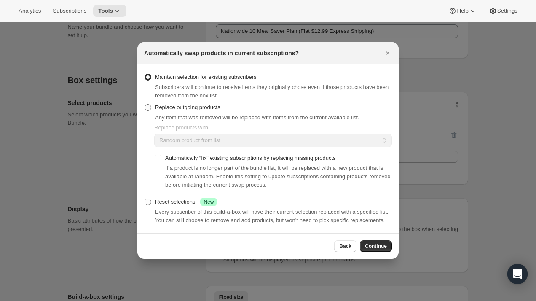
click at [187, 107] on span "Replace outgoing products" at bounding box center [187, 107] width 65 height 8
click at [145, 104] on input "Replace outgoing products" at bounding box center [144, 104] width 0 height 0
radio input "true"
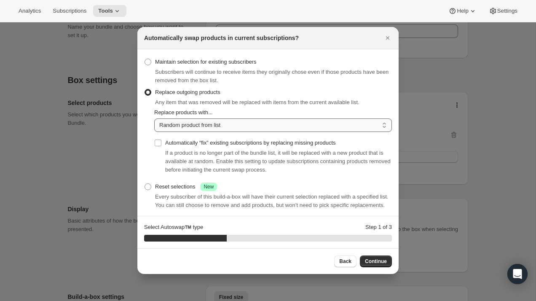
click at [190, 124] on select "Random product from list Based on position within collection Matching product t…" at bounding box center [272, 124] width 237 height 13
select select "selection"
click at [154, 118] on select "Random product from list Based on position within collection Matching product t…" at bounding box center [272, 124] width 237 height 13
click at [159, 141] on input "Automatically “fix” existing subscriptions by replacing missing products" at bounding box center [158, 142] width 7 height 7
checkbox input "true"
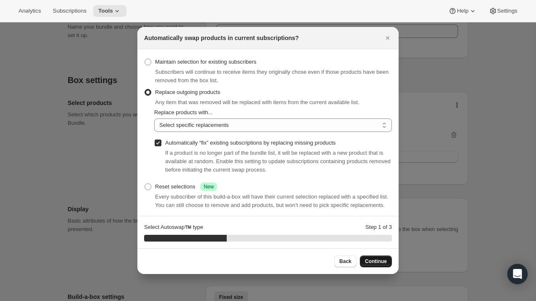
click at [376, 262] on span "Continue" at bounding box center [376, 261] width 22 height 7
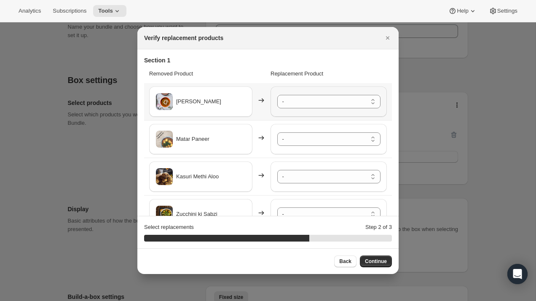
click at [334, 108] on div "- Punjabi Kala Chana - Default Title Palak Paneer - Default Title Lauki ki Subz…" at bounding box center [328, 101] width 116 height 30
click at [330, 100] on select "- Punjabi Kala Chana - Default Title Palak Paneer - Default Title Lauki ki Subz…" at bounding box center [328, 101] width 103 height 13
click at [324, 139] on select "- Punjabi Kala Chana - Default Title Palak Paneer - Default Title Lauki ki Subz…" at bounding box center [328, 138] width 103 height 13
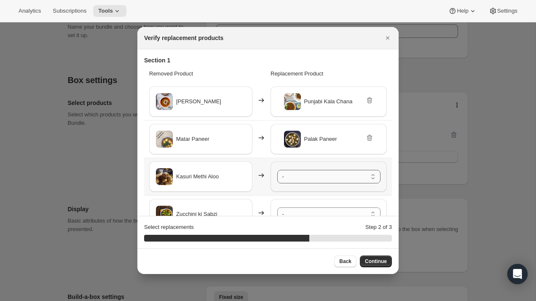
click at [323, 178] on select "- Punjabi Kala Chana - Default Title Palak Paneer - Default Title Lauki ki Subz…" at bounding box center [328, 176] width 103 height 13
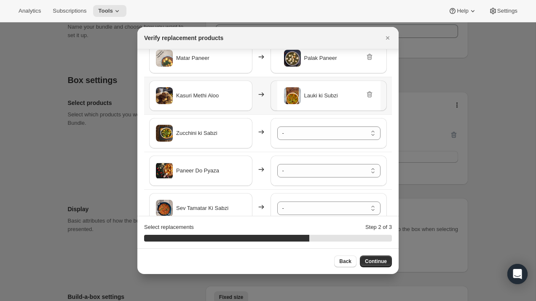
scroll to position [97, 0]
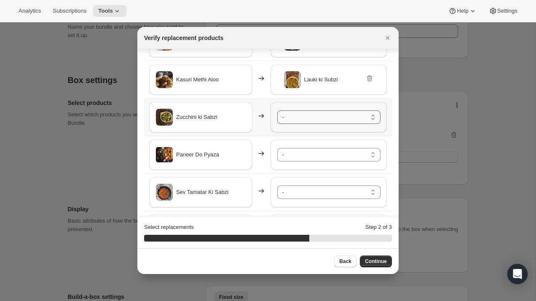
click at [303, 116] on select "- Punjabi Kala Chana - Default Title Palak Paneer - Default Title Lauki ki Subz…" at bounding box center [328, 116] width 103 height 13
click at [313, 162] on div "- Punjabi Kala Chana - Default Title Palak Paneer - Default Title Lauki ki Subz…" at bounding box center [328, 154] width 116 height 30
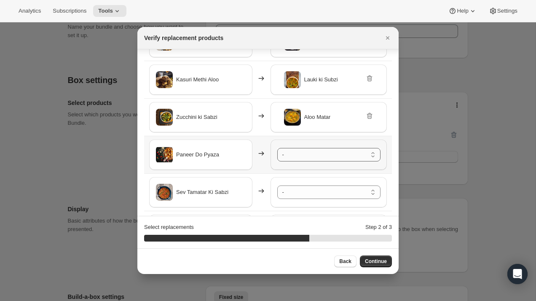
click at [312, 154] on select "- Punjabi Kala Chana - Default Title Palak Paneer - Default Title Lauki ki Subz…" at bounding box center [328, 154] width 103 height 13
click at [314, 195] on select "- Punjabi Kala Chana - Default Title Palak Paneer - Default Title Lauki ki Subz…" at bounding box center [328, 191] width 103 height 13
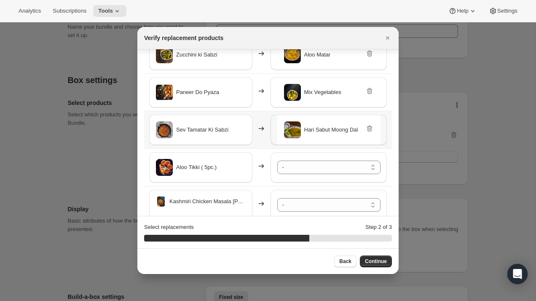
scroll to position [174, 0]
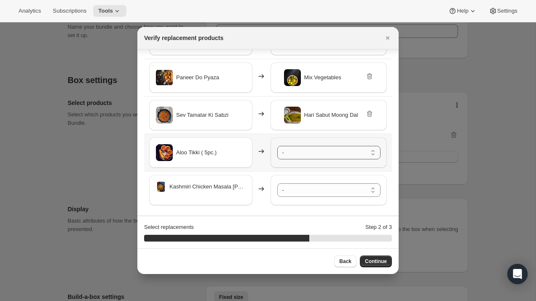
click at [304, 152] on select "- Punjabi Kala Chana - Default Title Palak Paneer - Default Title Lauki ki Subz…" at bounding box center [328, 152] width 103 height 13
click at [296, 195] on select "- Punjabi Kala Chana - Default Title Palak Paneer - Default Title Lauki ki Subz…" at bounding box center [328, 189] width 103 height 13
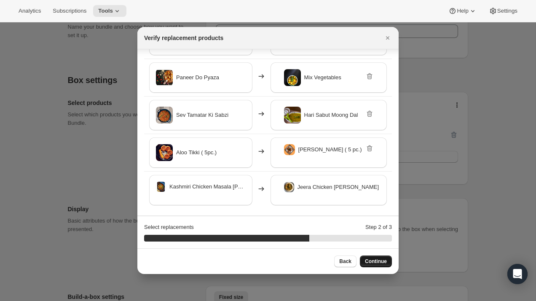
click at [379, 264] on span "Continue" at bounding box center [376, 261] width 22 height 7
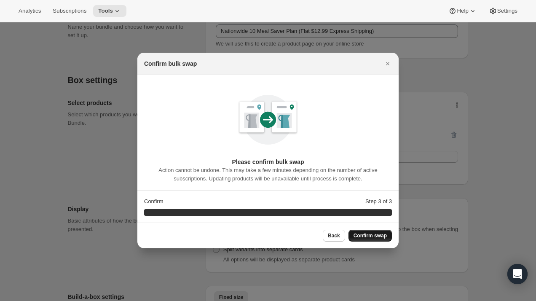
scroll to position [0, 0]
click at [373, 239] on button "Confirm swap" at bounding box center [369, 235] width 43 height 12
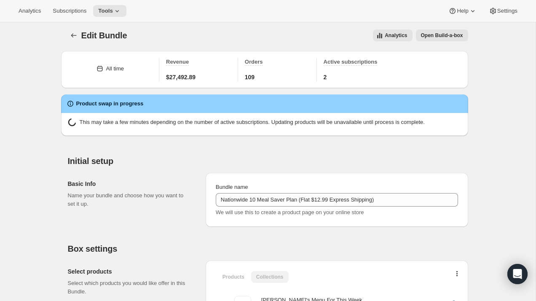
scroll to position [117, 0]
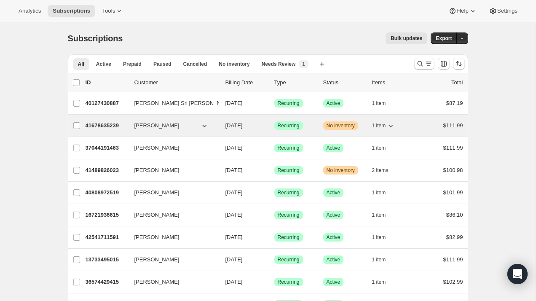
click at [109, 131] on div "41678635239 Rashmi Amin 09/05/2025 Success Recurring Warning No inventory 1 ite…" at bounding box center [273, 126] width 377 height 12
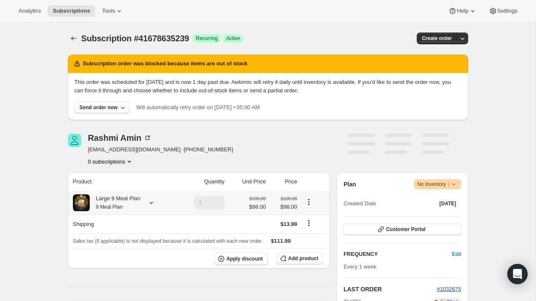
click at [130, 198] on div "Large 9 Meal Plan 9 Meal Plan" at bounding box center [115, 202] width 51 height 17
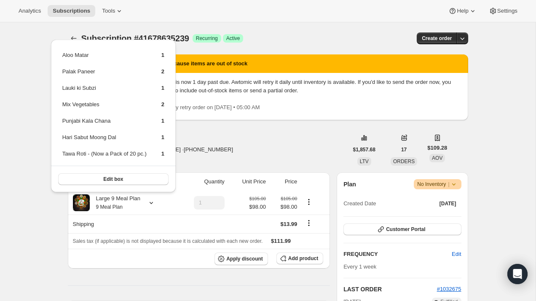
click at [260, 153] on div "[PERSON_NAME] [EMAIL_ADDRESS][DOMAIN_NAME] · [PHONE_NUMBER] 1 subscription" at bounding box center [208, 149] width 280 height 32
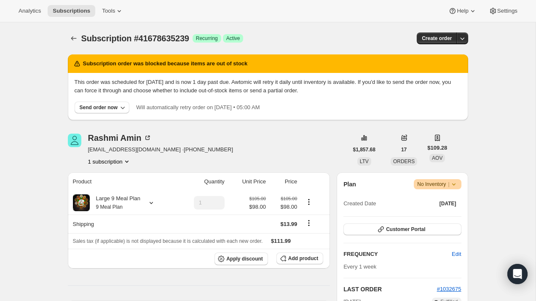
click at [454, 183] on icon at bounding box center [453, 184] width 8 height 8
click at [448, 201] on span "Pause subscription" at bounding box center [433, 200] width 46 height 6
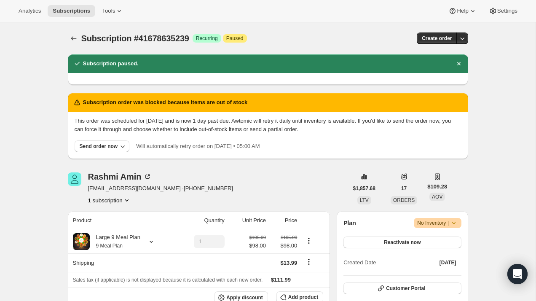
click at [456, 221] on icon at bounding box center [453, 223] width 8 height 8
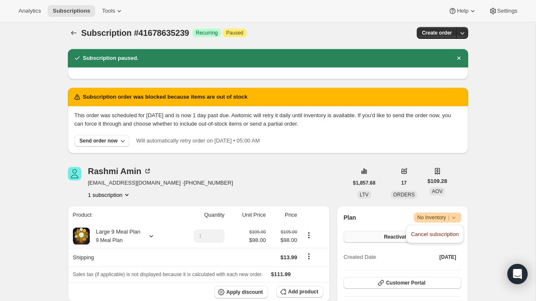
click at [390, 235] on span "Reactivate now" at bounding box center [402, 236] width 37 height 7
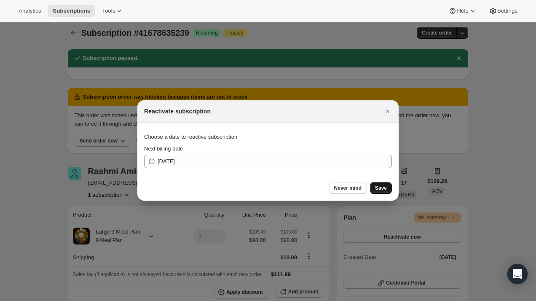
click at [377, 188] on span "Save" at bounding box center [381, 187] width 12 height 7
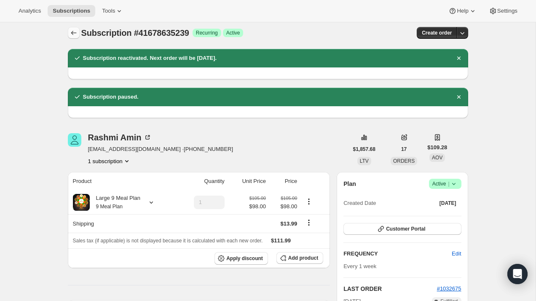
click at [70, 33] on icon "Subscriptions" at bounding box center [73, 33] width 8 height 8
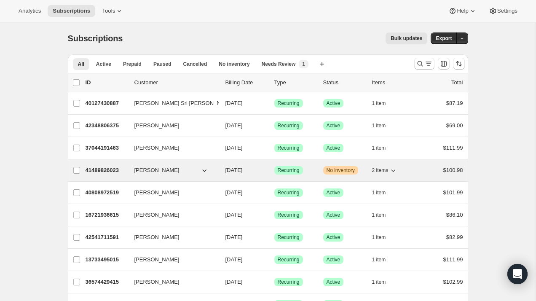
click at [107, 172] on span "41489826023" at bounding box center [102, 170] width 34 height 6
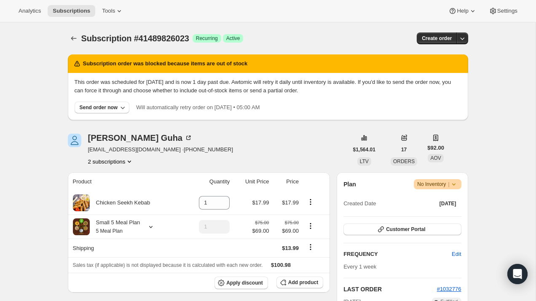
click at [453, 185] on icon at bounding box center [452, 184] width 3 height 2
click at [448, 200] on span "Pause subscription" at bounding box center [433, 200] width 46 height 6
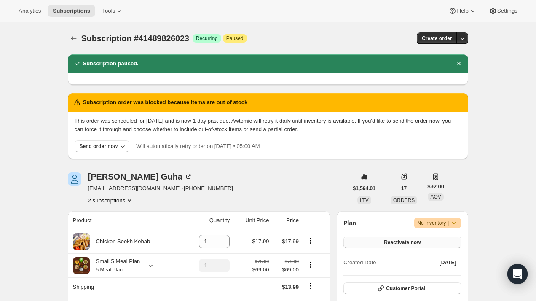
click at [426, 240] on button "Reactivate now" at bounding box center [401, 242] width 117 height 12
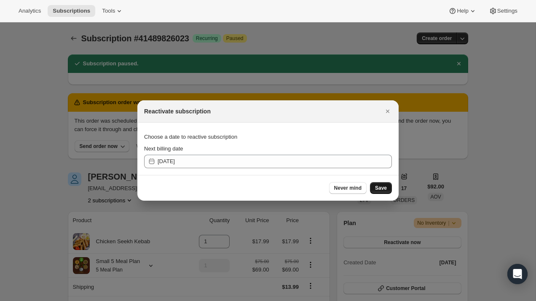
click at [378, 189] on span "Save" at bounding box center [381, 187] width 12 height 7
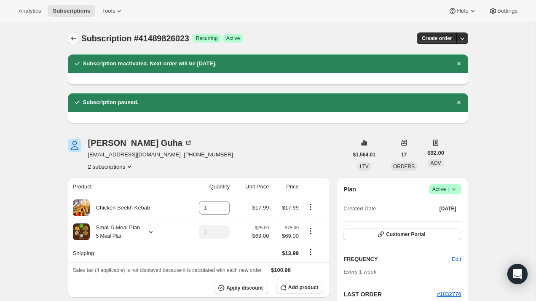
click at [75, 40] on icon "Subscriptions" at bounding box center [73, 38] width 8 height 8
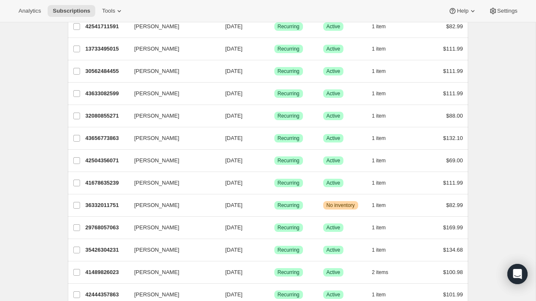
scroll to position [307, 0]
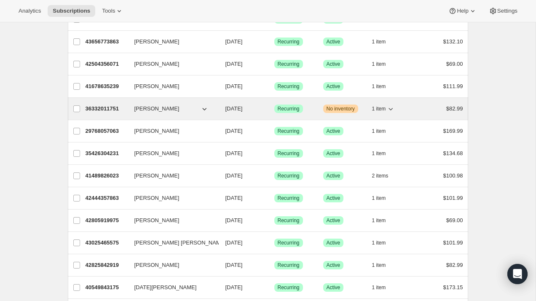
click at [97, 113] on div "36332011751 Vinaya Venkatesh 09/06/2025 Success Recurring Warning No inventory …" at bounding box center [273, 109] width 377 height 12
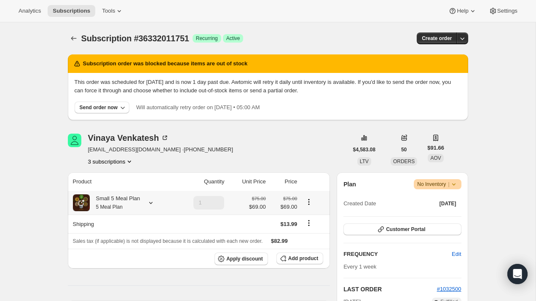
click at [138, 203] on div "Small 5 Meal Plan 5 Meal Plan" at bounding box center [115, 202] width 51 height 17
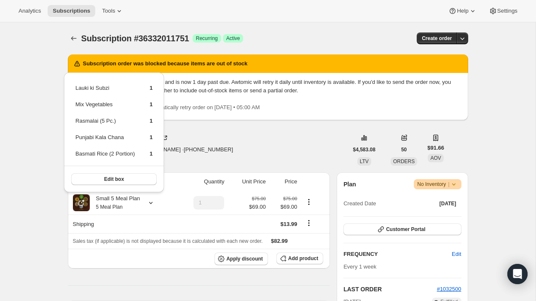
click at [455, 188] on icon at bounding box center [453, 184] width 8 height 8
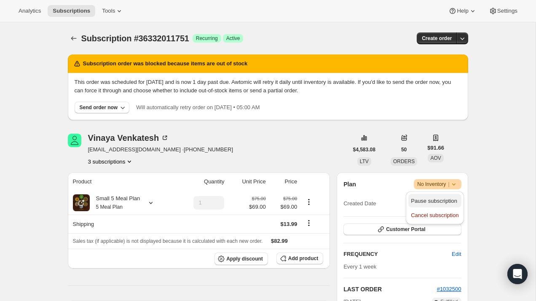
click at [452, 201] on span "Pause subscription" at bounding box center [433, 200] width 46 height 6
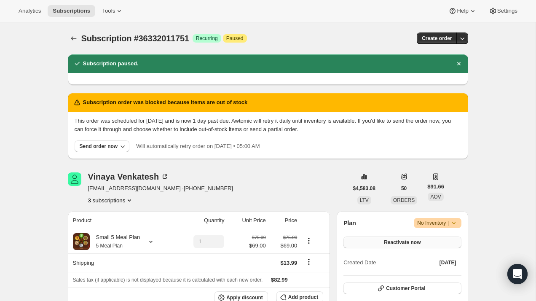
click at [406, 241] on span "Reactivate now" at bounding box center [402, 242] width 37 height 7
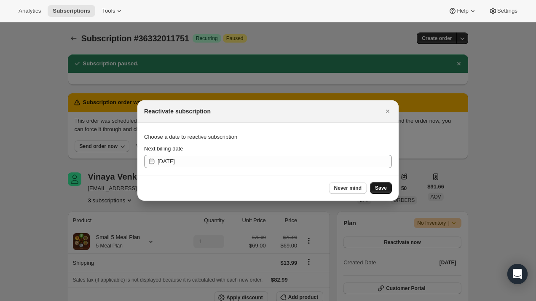
click at [384, 189] on span "Save" at bounding box center [381, 187] width 12 height 7
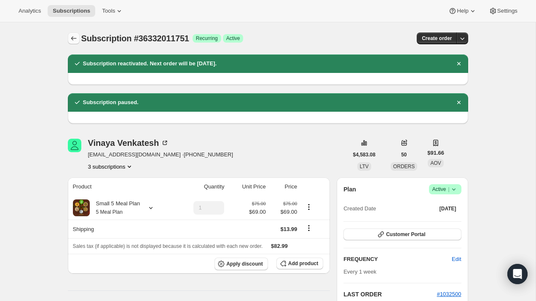
click at [69, 35] on icon "Subscriptions" at bounding box center [73, 38] width 8 height 8
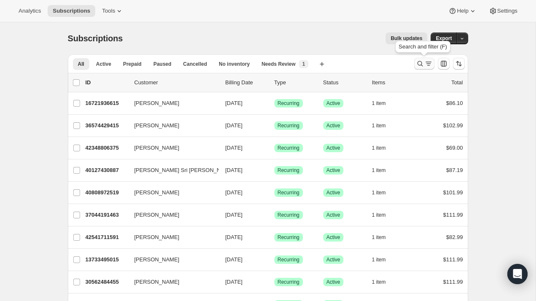
click at [420, 65] on icon "Search and filter results" at bounding box center [419, 63] width 5 height 5
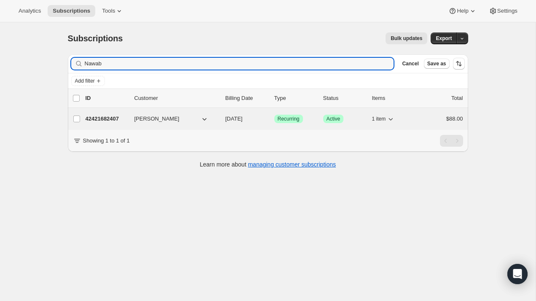
type input "Nawab"
click at [145, 120] on span "[PERSON_NAME]" at bounding box center [156, 119] width 45 height 8
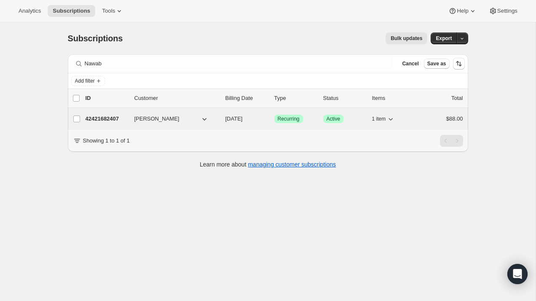
click at [114, 119] on span "42421682407" at bounding box center [102, 118] width 34 height 6
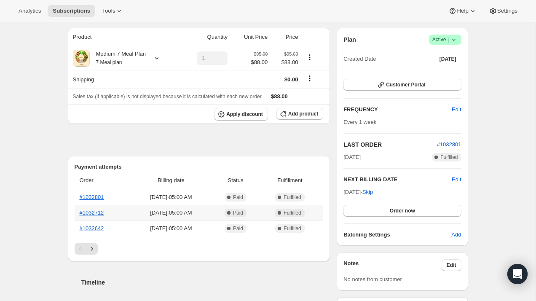
scroll to position [76, 0]
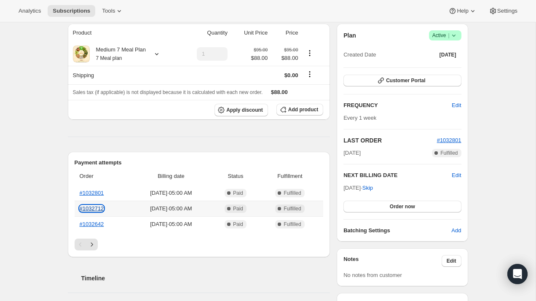
click at [91, 209] on link "#1032712" at bounding box center [92, 208] width 24 height 6
click at [309, 74] on icon "Shipping actions" at bounding box center [309, 74] width 8 height 8
click at [306, 93] on span "Edit shipping rate" at bounding box center [309, 91] width 42 height 6
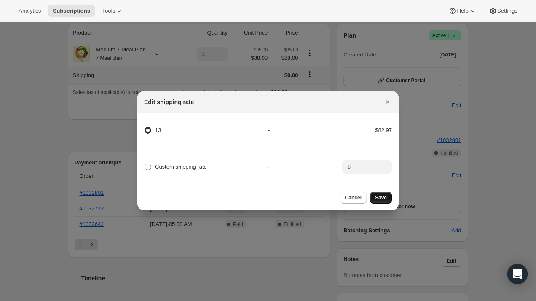
click at [382, 199] on span "Save" at bounding box center [381, 197] width 12 height 7
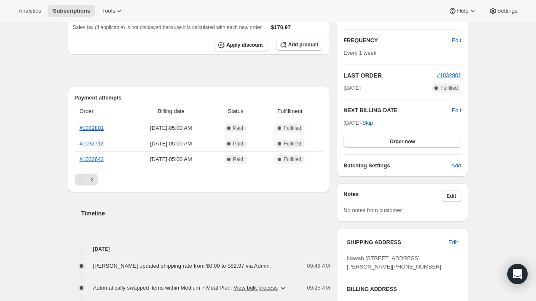
scroll to position [0, 0]
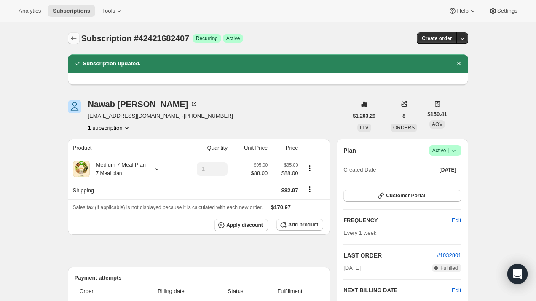
click at [74, 38] on icon "Subscriptions" at bounding box center [73, 38] width 8 height 8
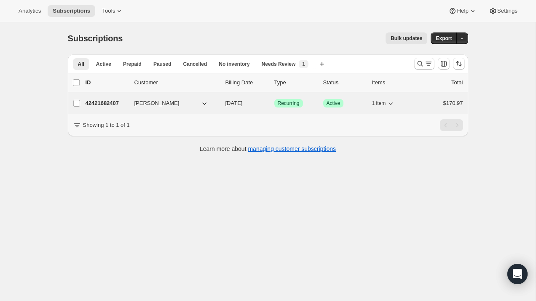
click at [119, 106] on span "42421682407" at bounding box center [102, 103] width 34 height 6
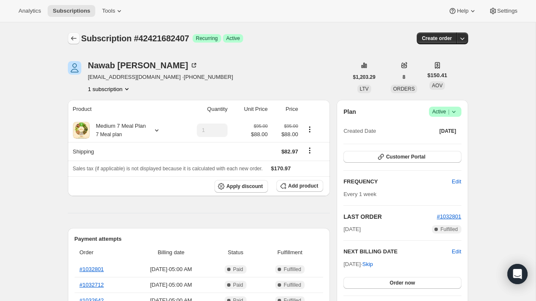
click at [77, 41] on button "Subscriptions" at bounding box center [74, 38] width 12 height 12
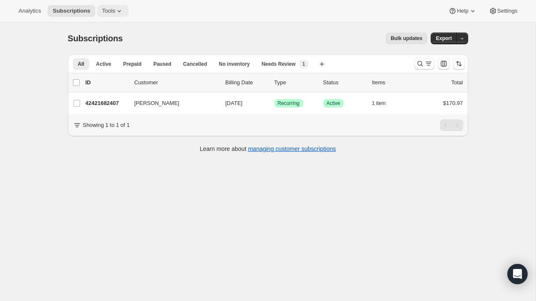
click at [118, 9] on icon at bounding box center [119, 11] width 8 height 8
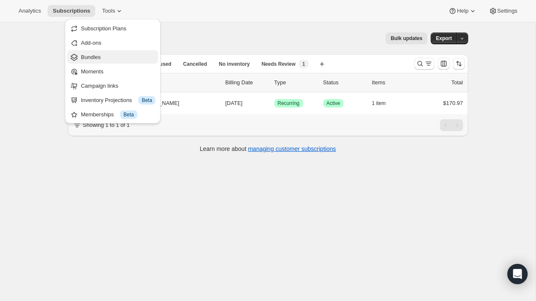
click at [93, 53] on span "Bundles" at bounding box center [118, 57] width 75 height 8
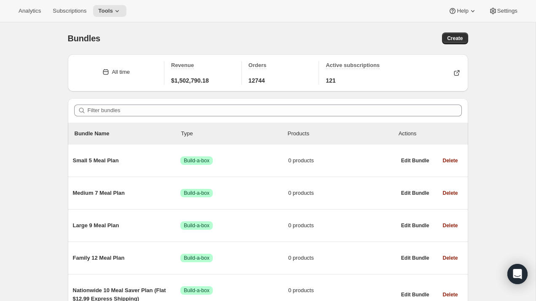
click at [85, 18] on div "Analytics Subscriptions Tools Help Settings" at bounding box center [268, 11] width 536 height 22
click at [82, 12] on span "Subscriptions" at bounding box center [70, 11] width 34 height 7
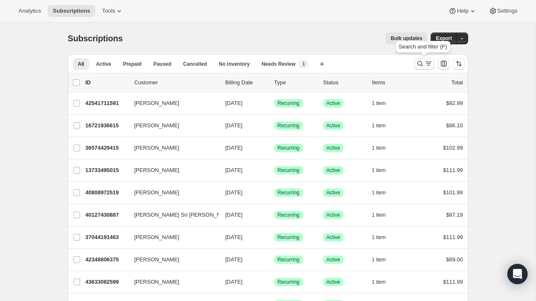
click at [421, 67] on icon "Search and filter results" at bounding box center [420, 63] width 8 height 8
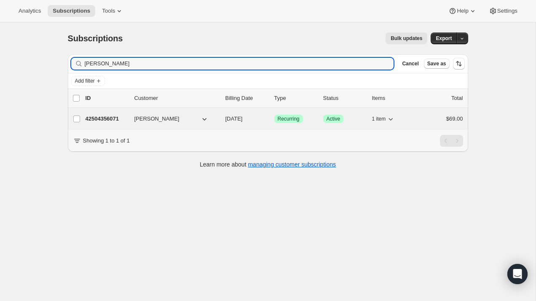
type input "Ashima ya"
click at [114, 120] on span "42504356071" at bounding box center [102, 118] width 34 height 6
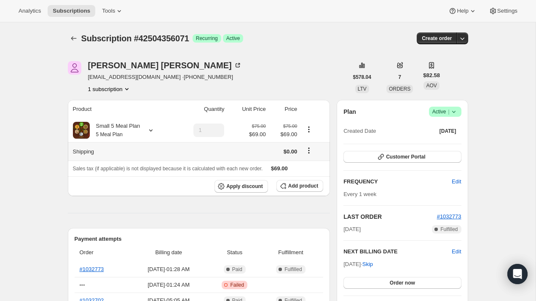
click at [310, 151] on icon "Shipping actions" at bounding box center [308, 150] width 8 height 8
click at [302, 166] on span "Edit shipping rate" at bounding box center [308, 167] width 42 height 6
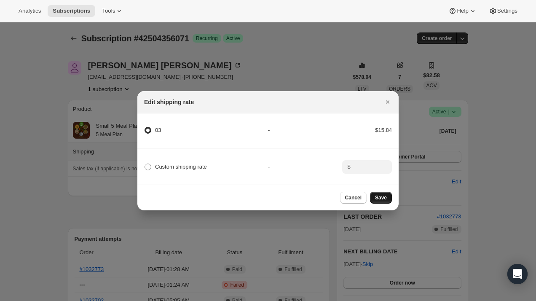
click at [381, 197] on span "Save" at bounding box center [381, 197] width 12 height 7
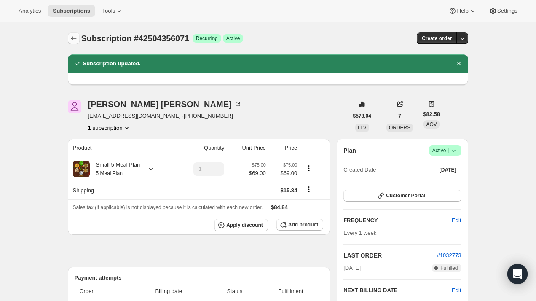
click at [74, 39] on icon "Subscriptions" at bounding box center [73, 38] width 8 height 8
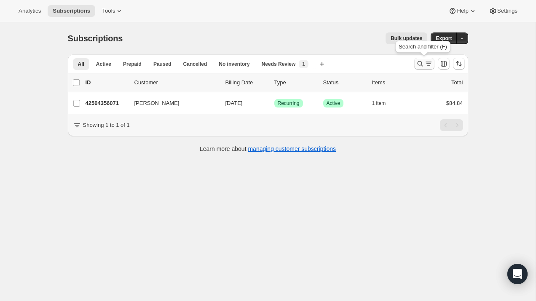
click at [419, 63] on icon "Search and filter results" at bounding box center [420, 63] width 8 height 8
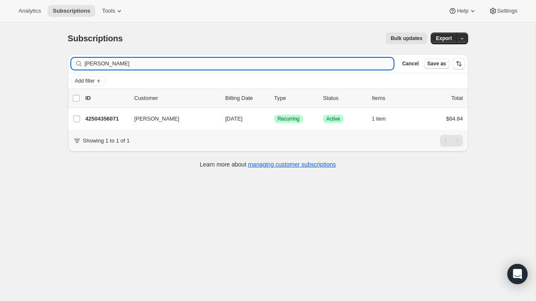
click at [259, 65] on input "Ashima ya" at bounding box center [239, 64] width 309 height 12
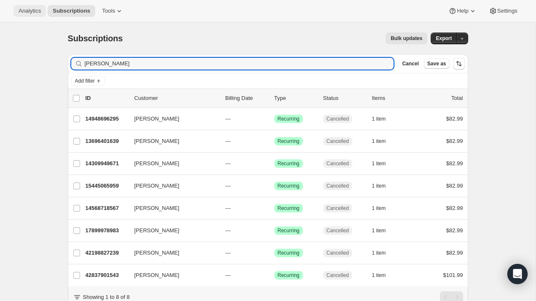
type input "pallod"
click at [30, 11] on span "Analytics" at bounding box center [30, 11] width 22 height 7
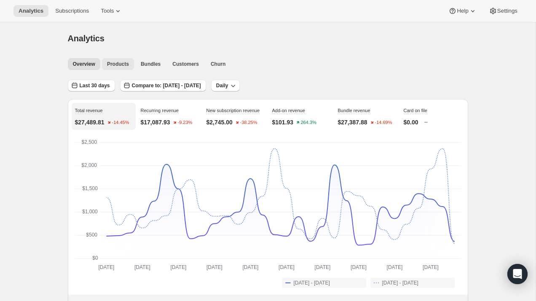
click at [123, 69] on button "Products" at bounding box center [118, 64] width 32 height 12
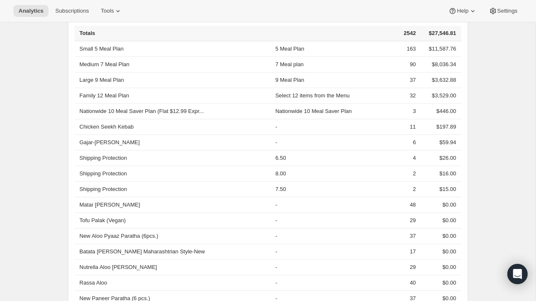
scroll to position [284, 0]
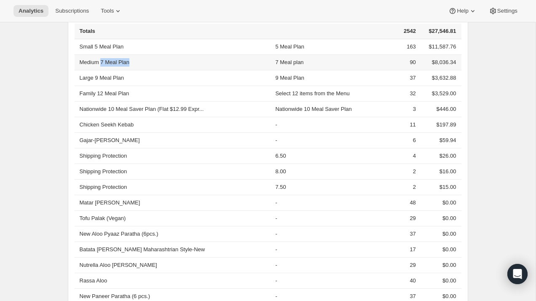
drag, startPoint x: 131, startPoint y: 60, endPoint x: 102, endPoint y: 58, distance: 28.7
click at [102, 58] on th "Medium 7 Meal Plan" at bounding box center [174, 62] width 198 height 16
click at [131, 109] on th "Nationwide 10 Meal Saver Plan (Flat $12.99 Expr..." at bounding box center [174, 109] width 198 height 16
click at [139, 105] on th "Nationwide 10 Meal Saver Plan (Flat $12.99 Expr..." at bounding box center [174, 109] width 198 height 16
click at [133, 110] on th "Nationwide 10 Meal Saver Plan (Flat $12.99 Expr..." at bounding box center [174, 109] width 198 height 16
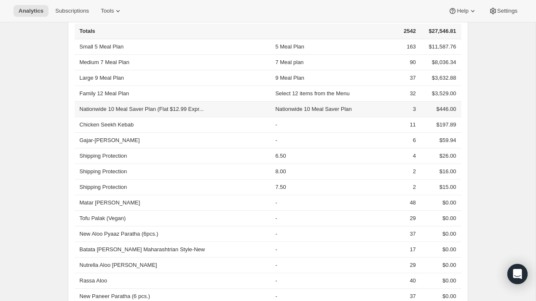
click at [133, 110] on th "Nationwide 10 Meal Saver Plan (Flat $12.99 Expr..." at bounding box center [174, 109] width 198 height 16
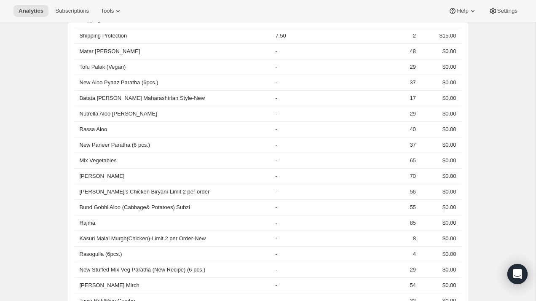
scroll to position [470, 0]
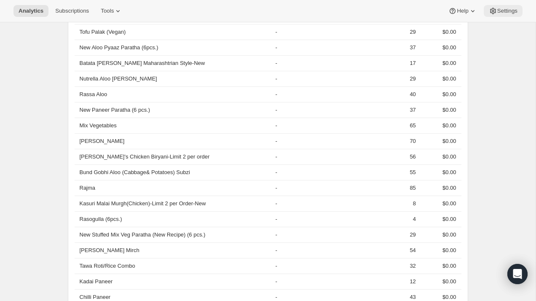
click at [513, 13] on span "Settings" at bounding box center [507, 11] width 20 height 7
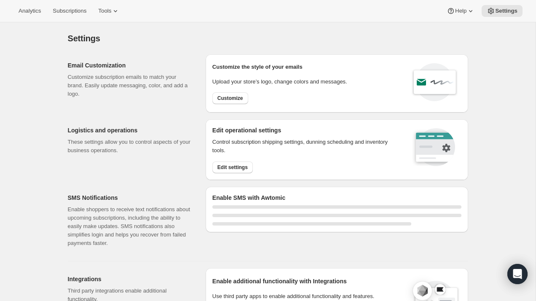
select select "22:00"
select select "09:00"
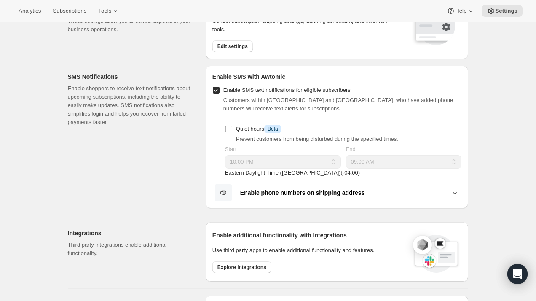
scroll to position [123, 0]
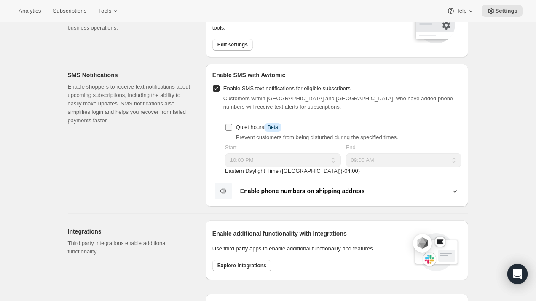
click at [230, 128] on input "Quiet hours Info Beta" at bounding box center [228, 127] width 7 height 7
click at [456, 191] on icon at bounding box center [454, 191] width 8 height 8
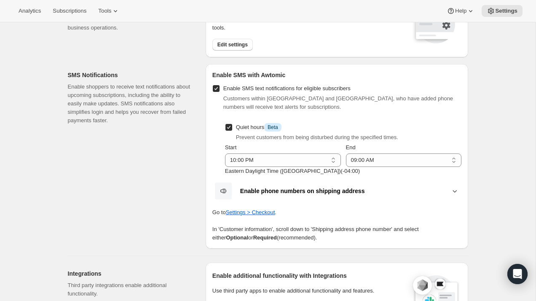
click at [301, 192] on b "Enable phone numbers on shipping address" at bounding box center [302, 190] width 125 height 7
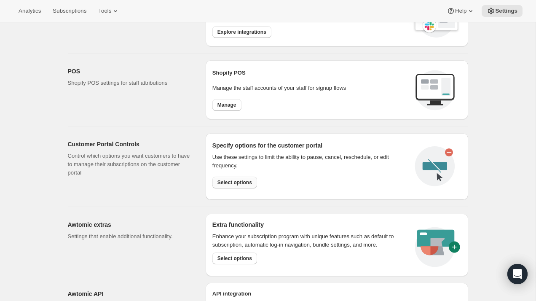
scroll to position [356, 0]
click at [240, 257] on span "Select options" at bounding box center [234, 257] width 35 height 7
checkbox input "false"
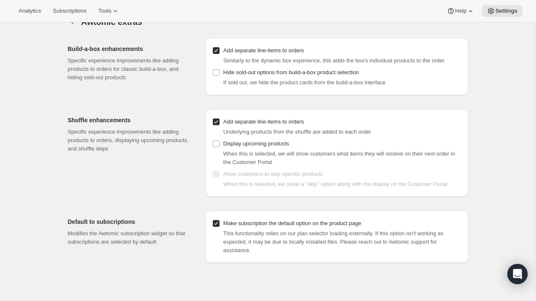
scroll to position [17, 0]
click at [215, 143] on input "Display upcoming products" at bounding box center [216, 142] width 7 height 7
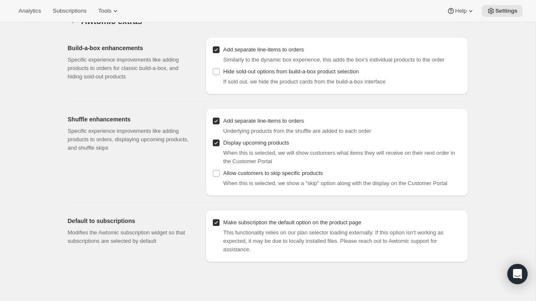
click at [217, 144] on input "Display upcoming products" at bounding box center [216, 142] width 7 height 7
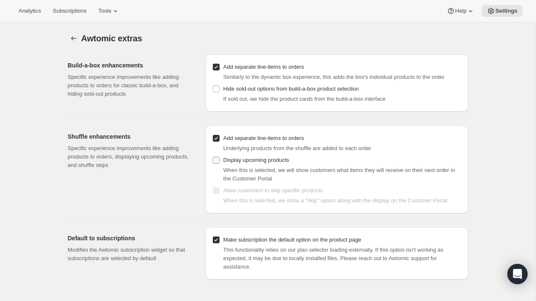
click at [216, 160] on input "Display upcoming products" at bounding box center [216, 160] width 7 height 7
checkbox input "false"
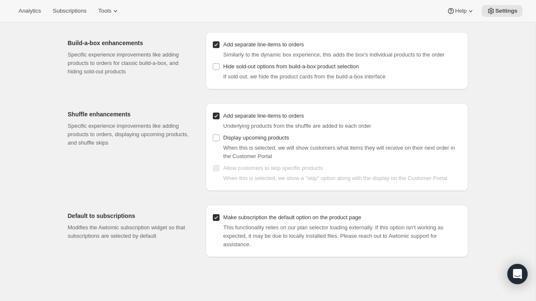
click at [220, 223] on label "Make subscription the default option on the product page" at bounding box center [286, 217] width 149 height 12
click at [219, 221] on input "Make subscription the default option on the product page" at bounding box center [216, 217] width 7 height 7
checkbox input "false"
click at [216, 139] on input "Display upcoming products" at bounding box center [216, 137] width 7 height 7
click at [215, 141] on span at bounding box center [216, 138] width 8 height 8
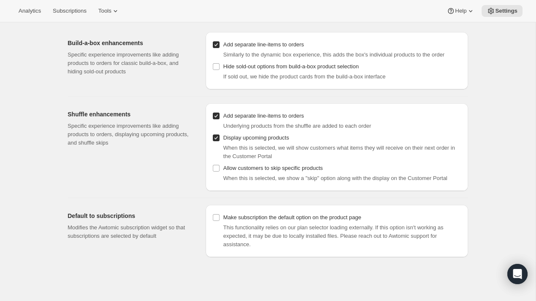
click at [215, 141] on input "Display upcoming products" at bounding box center [216, 137] width 7 height 7
checkbox input "false"
checkbox input "true"
click at [78, 12] on span "Subscriptions" at bounding box center [70, 11] width 34 height 7
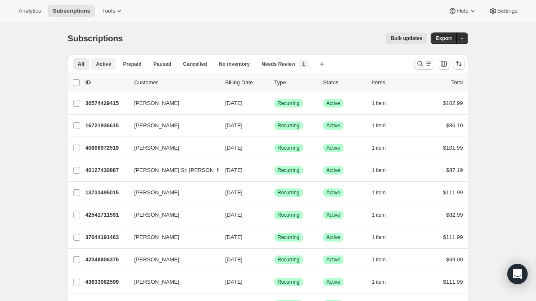
click at [107, 67] on span "Active" at bounding box center [103, 64] width 15 height 7
click at [80, 83] on input "0 selected" at bounding box center [76, 82] width 7 height 7
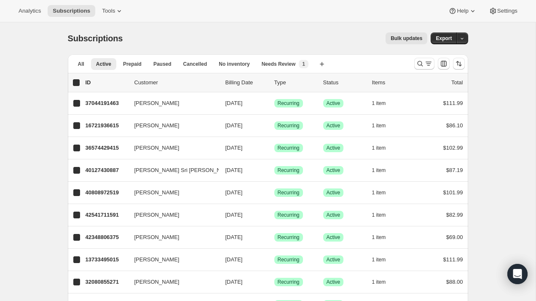
checkbox input "true"
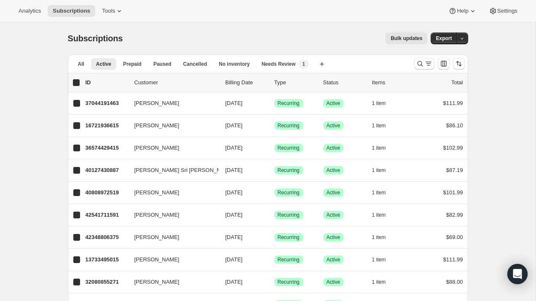
checkbox input "true"
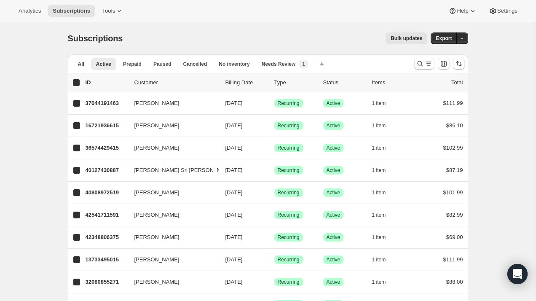
checkbox input "true"
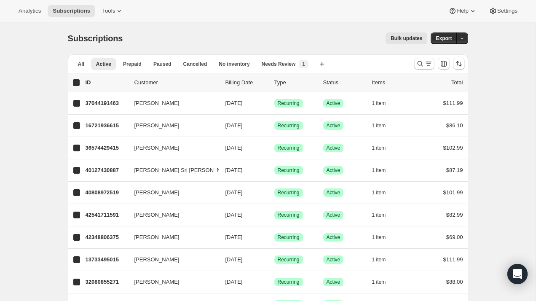
checkbox input "true"
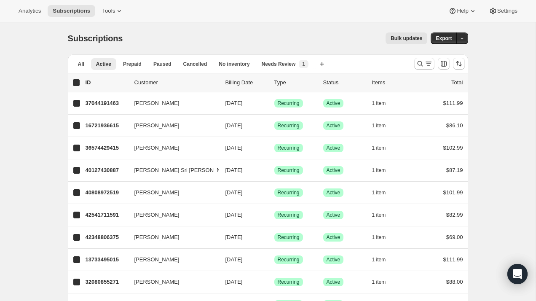
checkbox input "true"
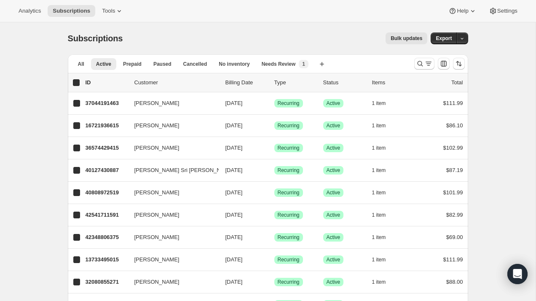
checkbox input "true"
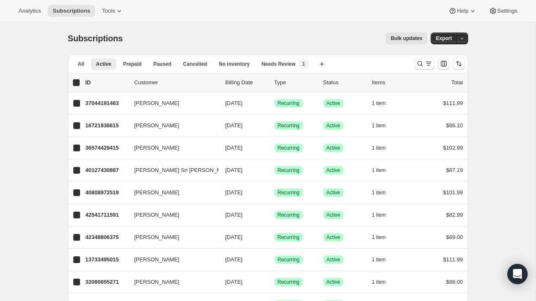
checkbox input "true"
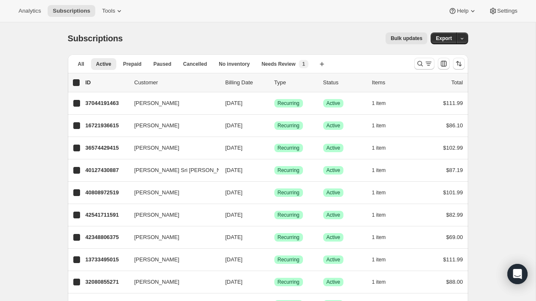
checkbox input "true"
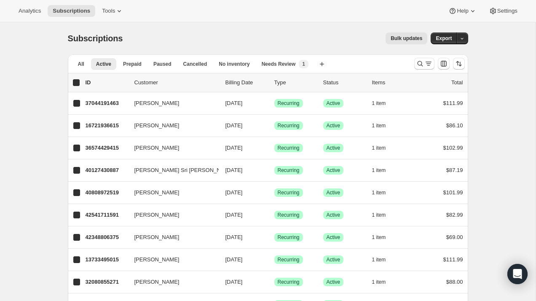
checkbox input "true"
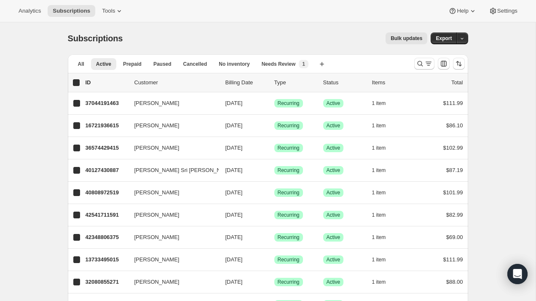
checkbox input "true"
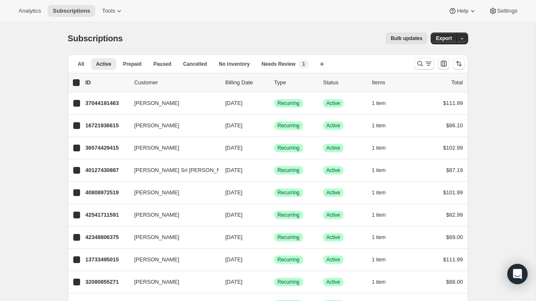
checkbox input "true"
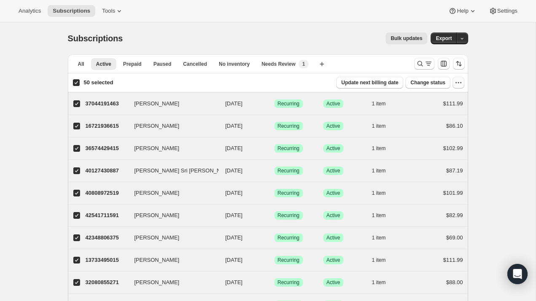
click at [460, 85] on icon "button" at bounding box center [458, 82] width 8 height 8
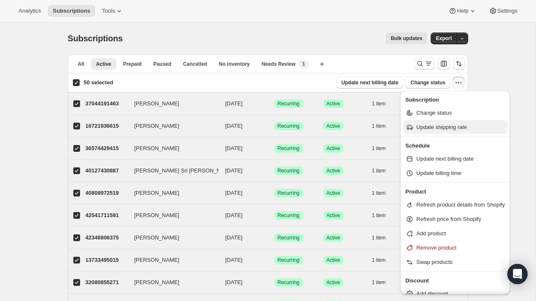
click at [453, 128] on span "Update shipping rate" at bounding box center [441, 127] width 51 height 6
select select "03"
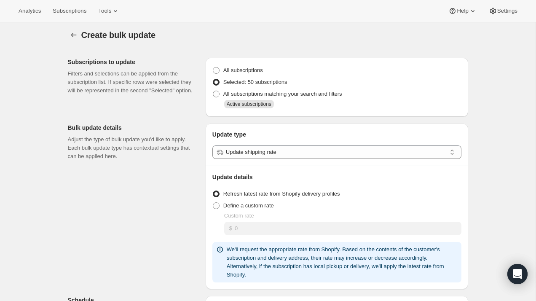
scroll to position [4, 0]
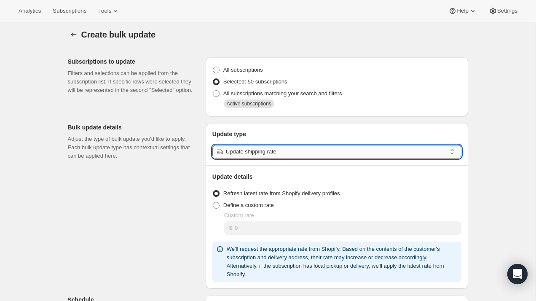
click at [334, 154] on input "Update shipping rate" at bounding box center [336, 151] width 220 height 13
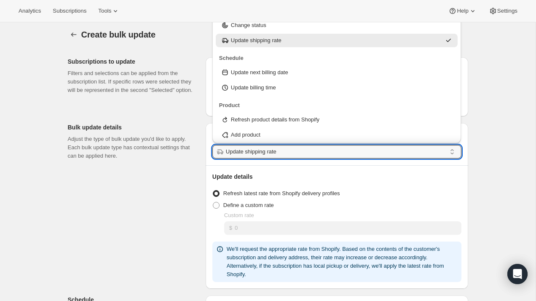
click at [487, 161] on div "Create bulk update. This page is ready Create bulk update Subscriptions to upda…" at bounding box center [267, 300] width 535 height 562
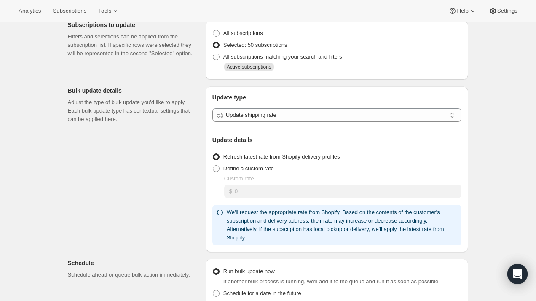
scroll to position [22, 0]
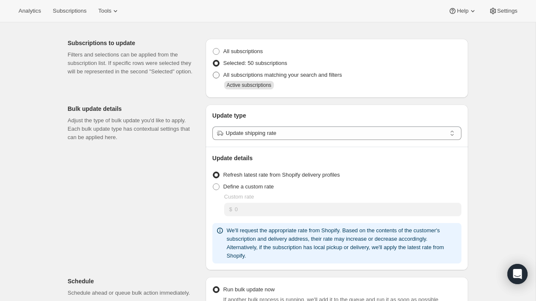
click at [216, 77] on span at bounding box center [216, 75] width 7 height 7
click at [213, 72] on input "All subscriptions matching your search and filters" at bounding box center [213, 72] width 0 height 0
radio input "true"
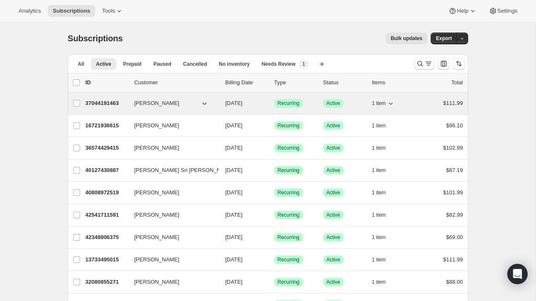
click at [104, 107] on p "37044191463" at bounding box center [106, 103] width 42 height 8
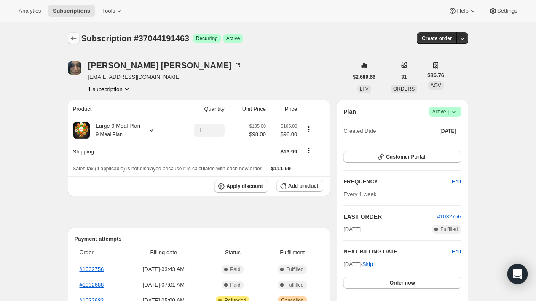
click at [75, 39] on icon "Subscriptions" at bounding box center [73, 38] width 8 height 8
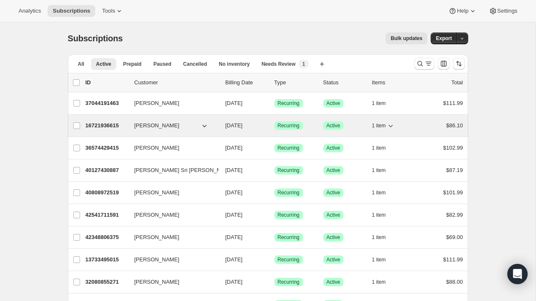
click at [92, 121] on div "16721936615 Lionel Pereira 09/05/2025 Success Recurring Success Active 1 item $…" at bounding box center [273, 126] width 377 height 12
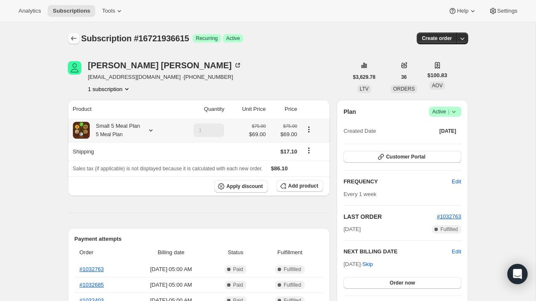
click at [75, 41] on icon "Subscriptions" at bounding box center [73, 38] width 8 height 8
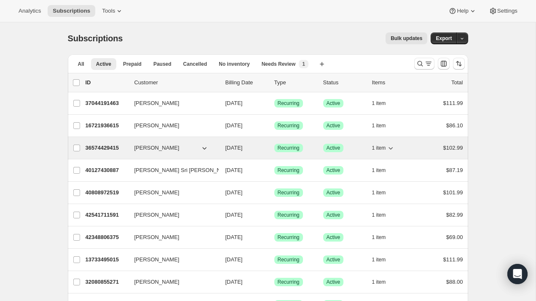
click at [109, 152] on div "36574429415 Akshita Goyal 09/05/2025 Success Recurring Success Active 1 item $1…" at bounding box center [273, 148] width 377 height 12
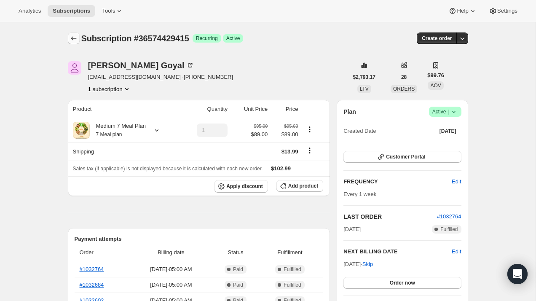
click at [73, 37] on icon "Subscriptions" at bounding box center [73, 38] width 8 height 8
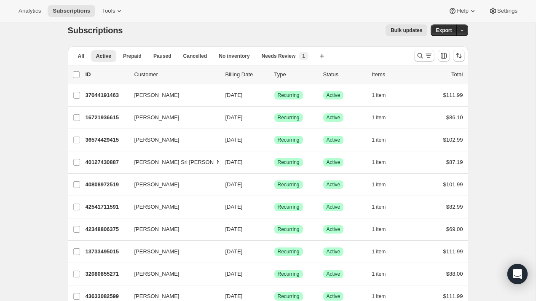
scroll to position [7, 0]
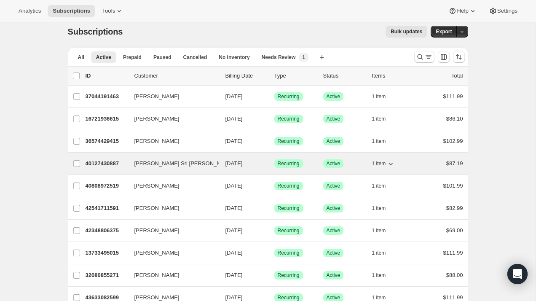
click at [100, 165] on span "40127430887" at bounding box center [102, 163] width 34 height 6
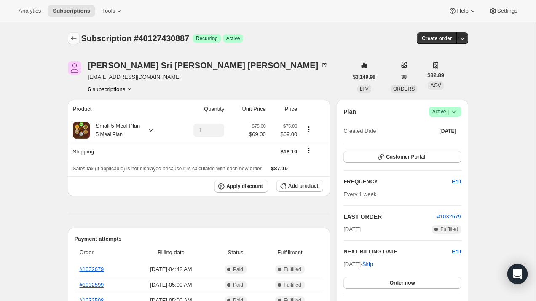
click at [73, 39] on icon "Subscriptions" at bounding box center [73, 38] width 8 height 8
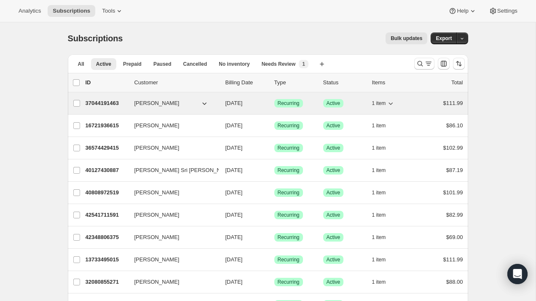
click at [116, 107] on p "37044191463" at bounding box center [106, 103] width 42 height 8
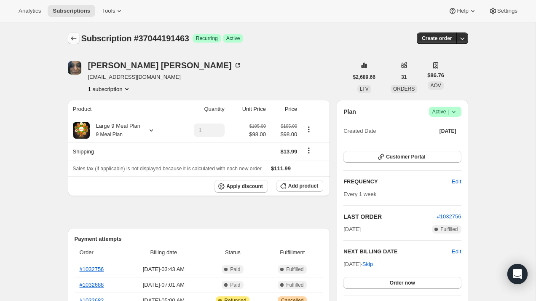
click at [76, 41] on icon "Subscriptions" at bounding box center [73, 38] width 8 height 8
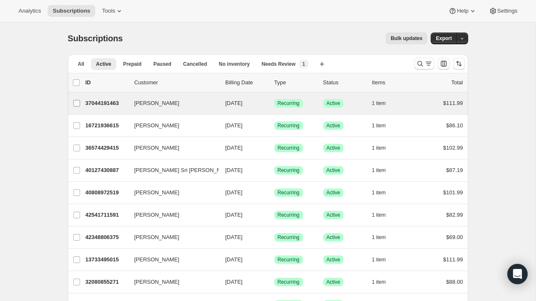
click at [77, 104] on input "[PERSON_NAME]" at bounding box center [76, 103] width 7 height 7
checkbox input "true"
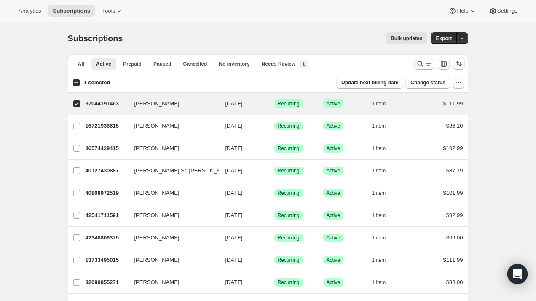
click at [462, 82] on icon "button" at bounding box center [458, 82] width 8 height 8
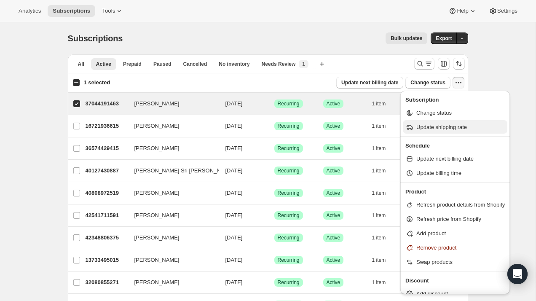
click at [453, 130] on span "Update shipping rate" at bounding box center [441, 127] width 51 height 6
select select "03"
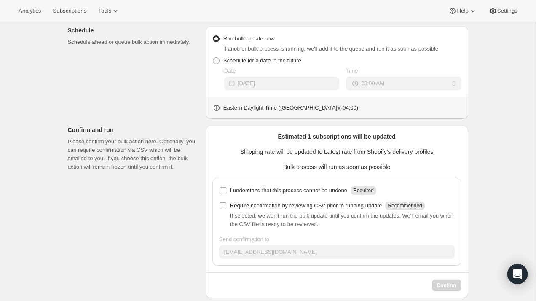
scroll to position [283, 0]
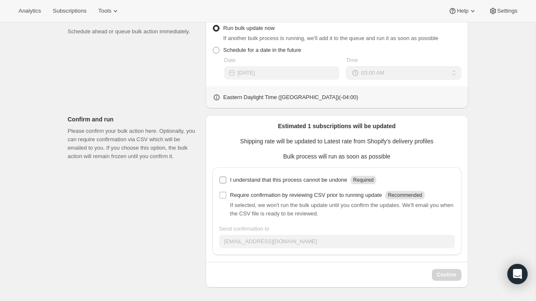
click at [223, 180] on input "I understand that this process cannot be undone Required" at bounding box center [222, 179] width 7 height 7
checkbox input "true"
click at [223, 193] on input "Require confirmation by reviewing CSV prior to running update Recommended" at bounding box center [222, 195] width 7 height 7
checkbox input "true"
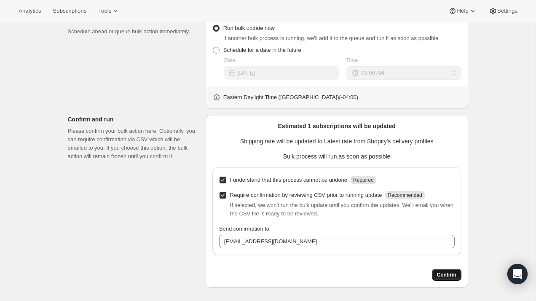
click at [450, 277] on span "Confirm" at bounding box center [446, 274] width 19 height 7
